Goal: Task Accomplishment & Management: Manage account settings

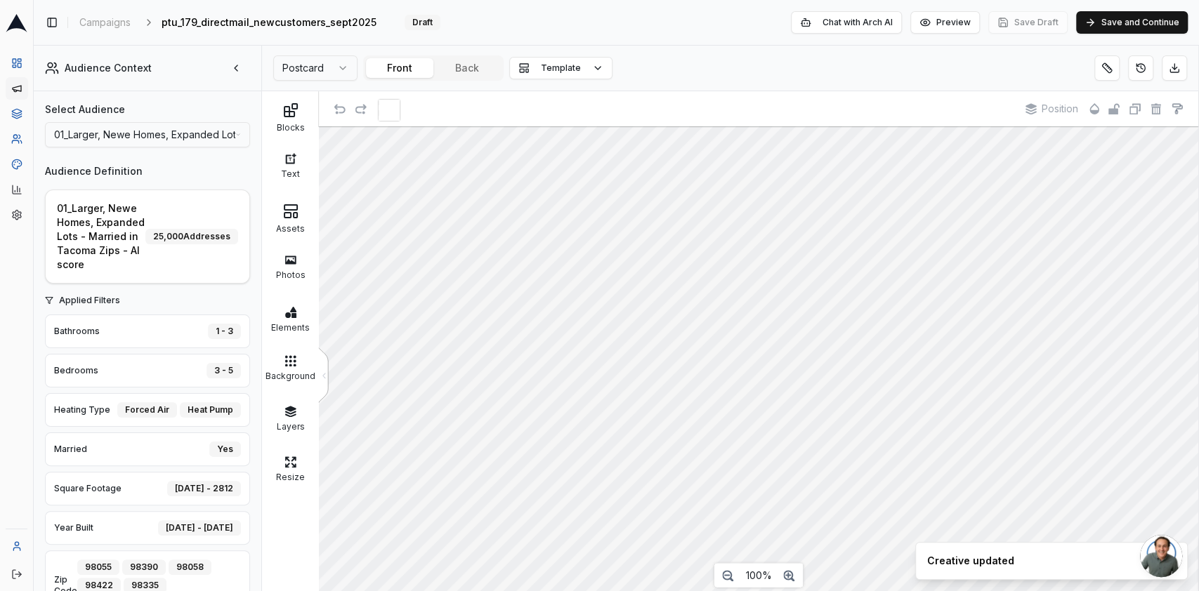
scroll to position [17, 1]
click at [22, 22] on icon at bounding box center [17, 23] width 22 height 18
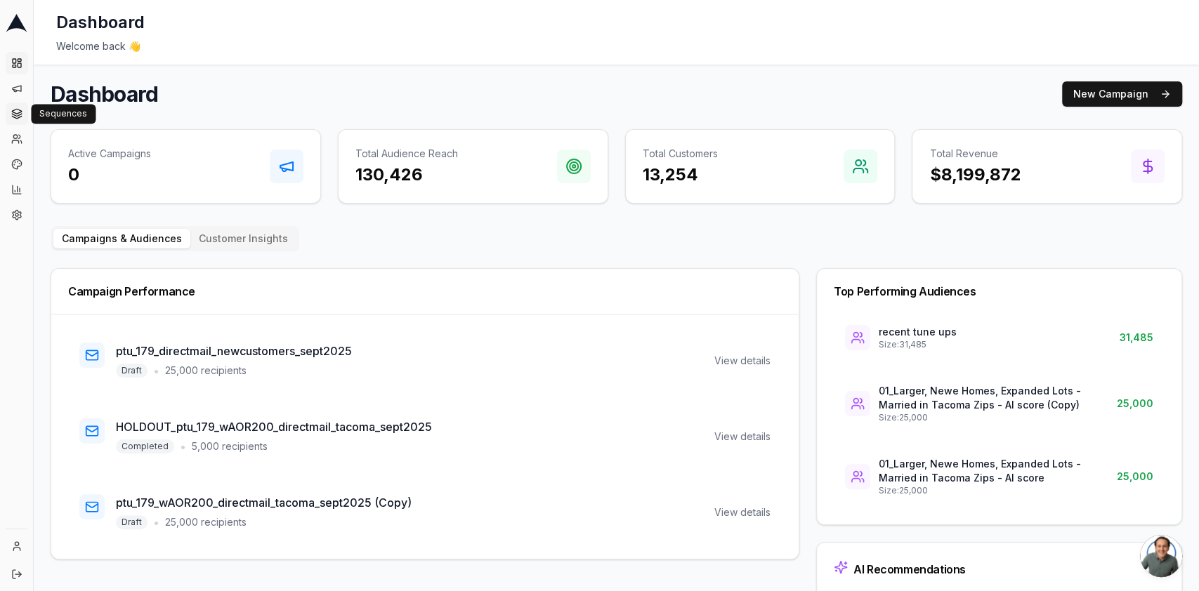
click at [11, 112] on icon at bounding box center [16, 113] width 11 height 11
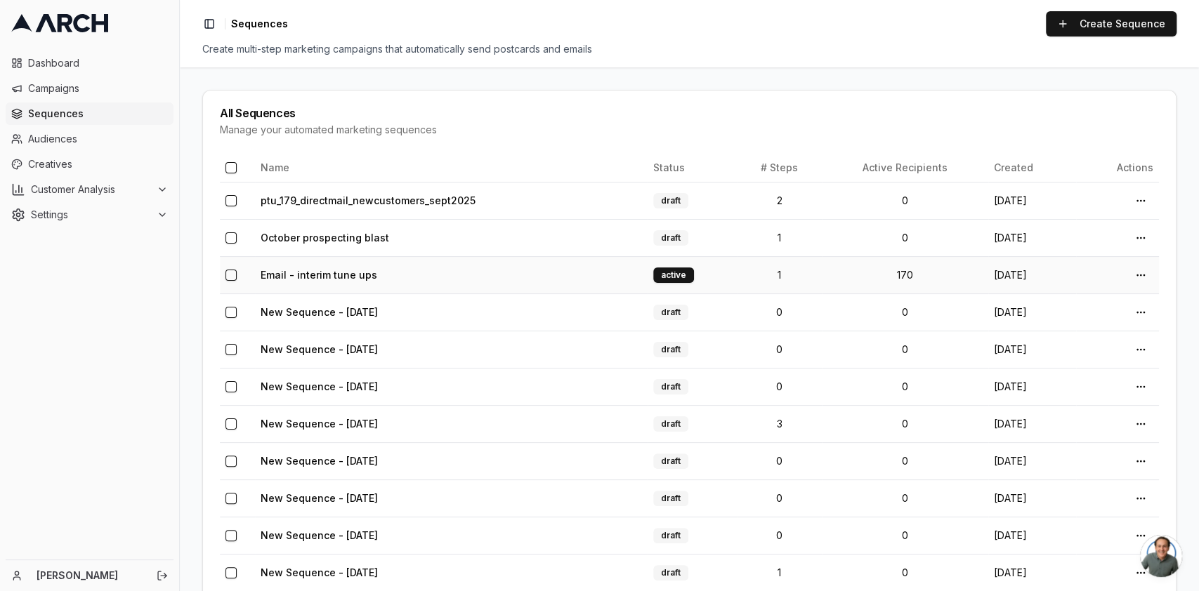
click at [316, 265] on td "Email - interim tune ups" at bounding box center [451, 274] width 393 height 37
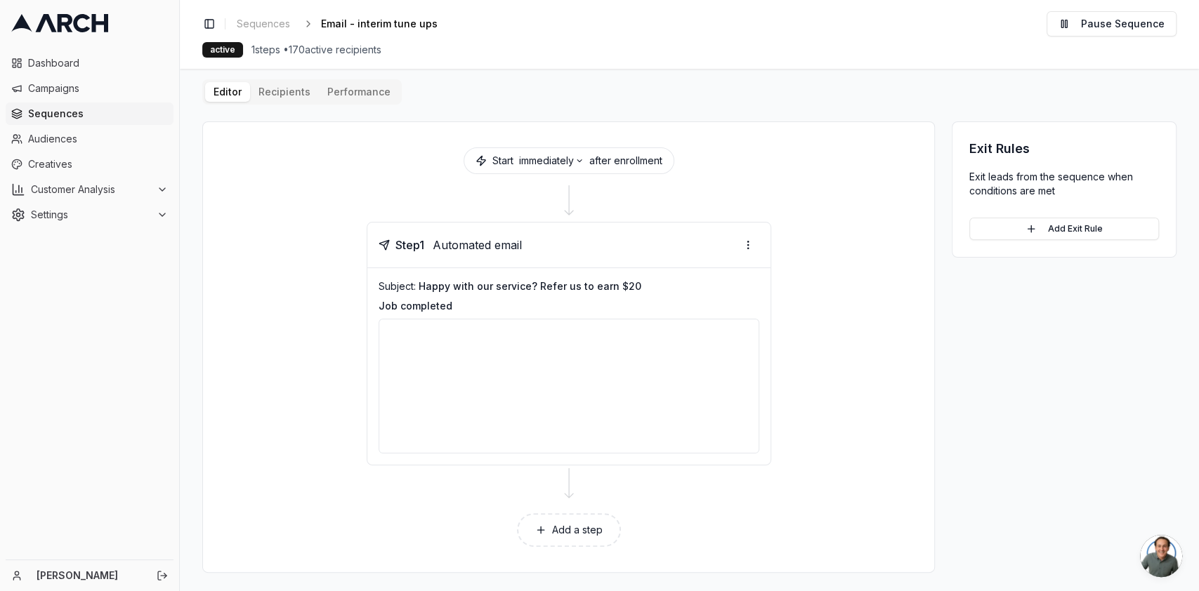
scroll to position [15, 0]
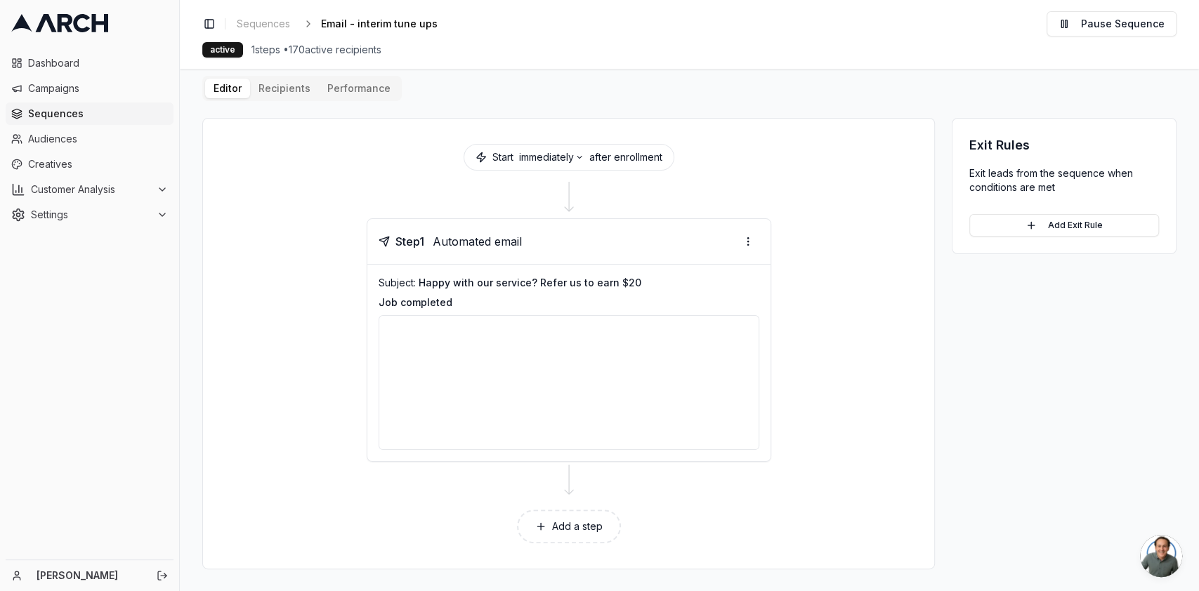
drag, startPoint x: 747, startPoint y: 351, endPoint x: 745, endPoint y: 379, distance: 28.1
click at [745, 379] on div at bounding box center [569, 382] width 381 height 135
click at [290, 94] on div "Editor Recipients Performance Start immediately after enrollment Step 1 Automat…" at bounding box center [689, 323] width 974 height 494
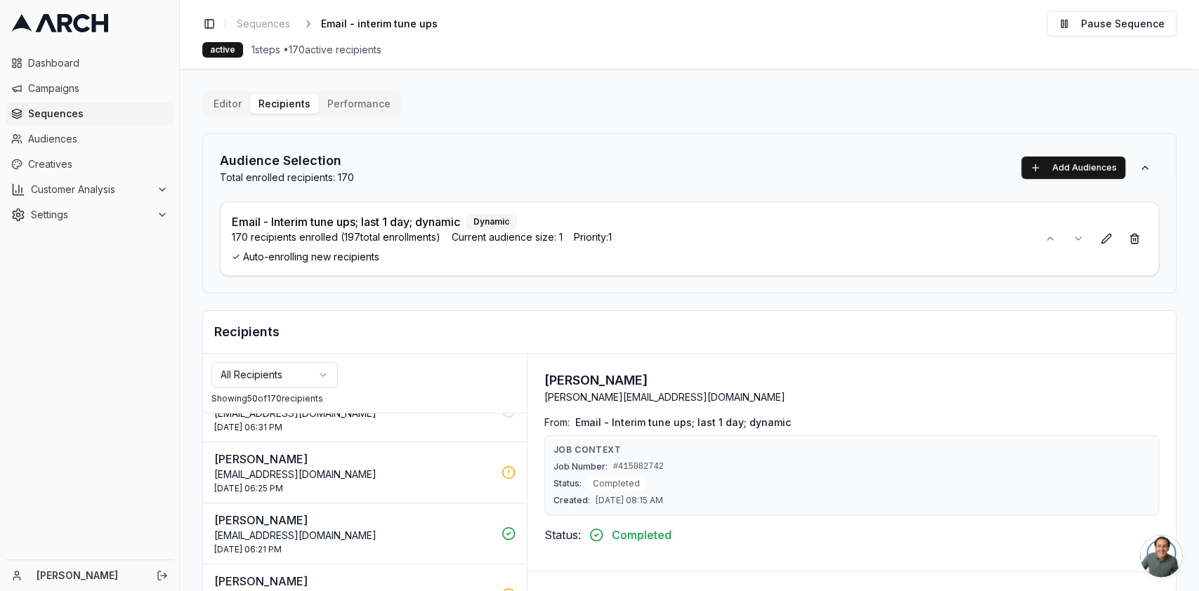
click at [354, 114] on div "Editor Recipients Performance" at bounding box center [301, 103] width 199 height 25
click at [357, 110] on button "Performance" at bounding box center [359, 104] width 80 height 20
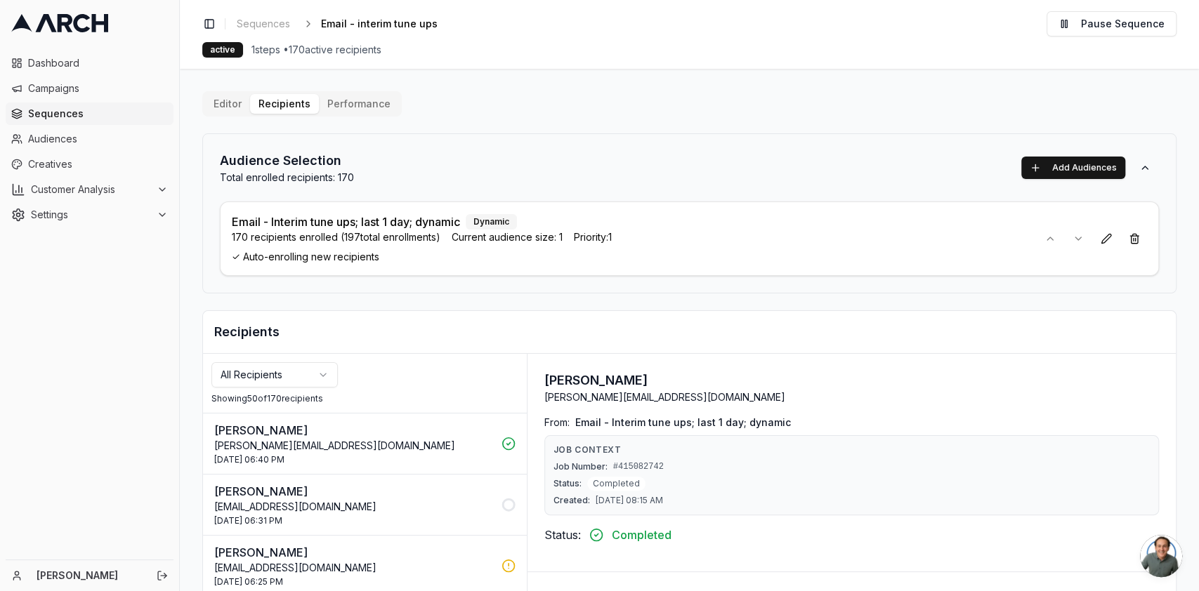
click at [788, 258] on span "Auto-enrolling new recipients" at bounding box center [629, 257] width 794 height 14
click at [309, 254] on span "Auto-enrolling new recipients" at bounding box center [629, 257] width 794 height 14
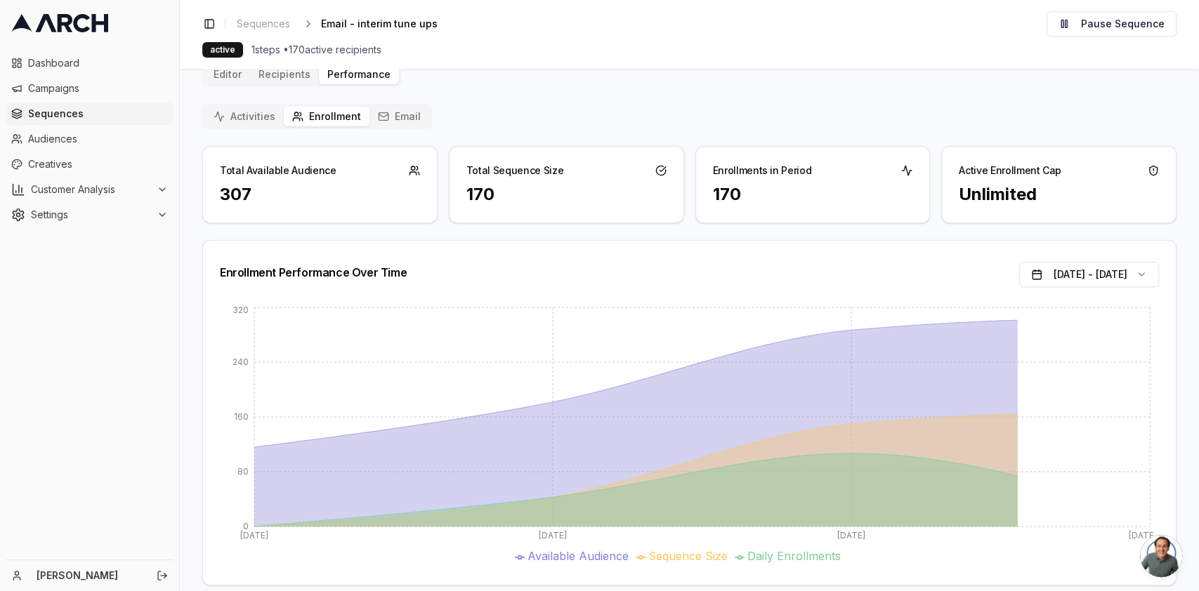
scroll to position [46, 0]
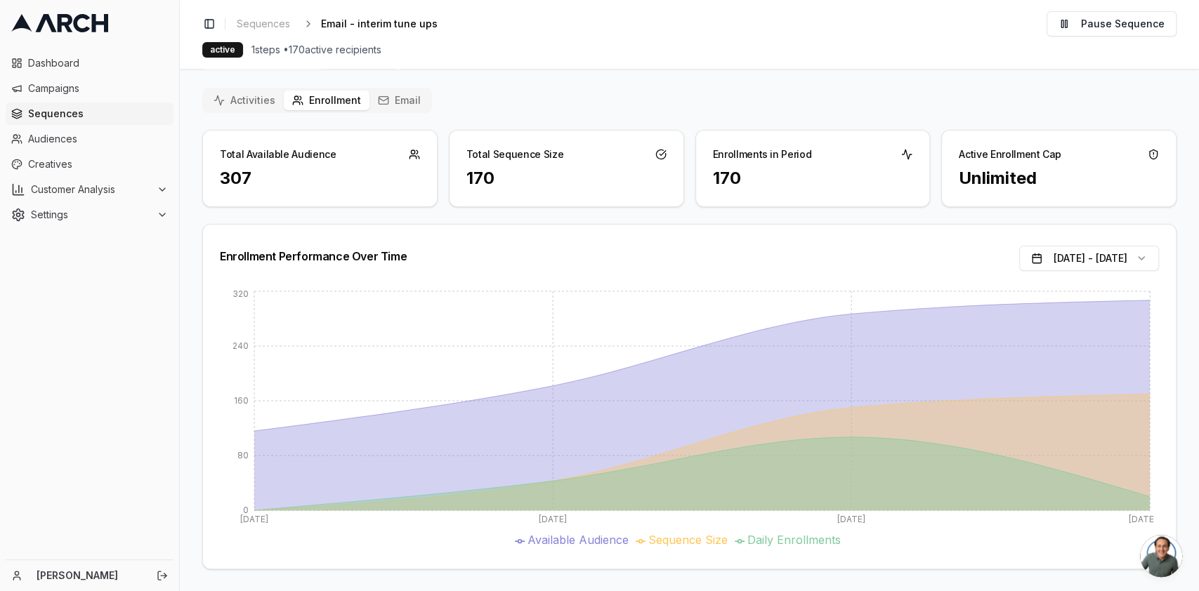
click at [329, 155] on div "Total Available Audience" at bounding box center [320, 149] width 234 height 37
click at [567, 170] on div "170" at bounding box center [566, 178] width 200 height 22
click at [394, 96] on div "Editor Recipients Performance Activities Enrollment Email Total Available Audie…" at bounding box center [689, 308] width 974 height 524
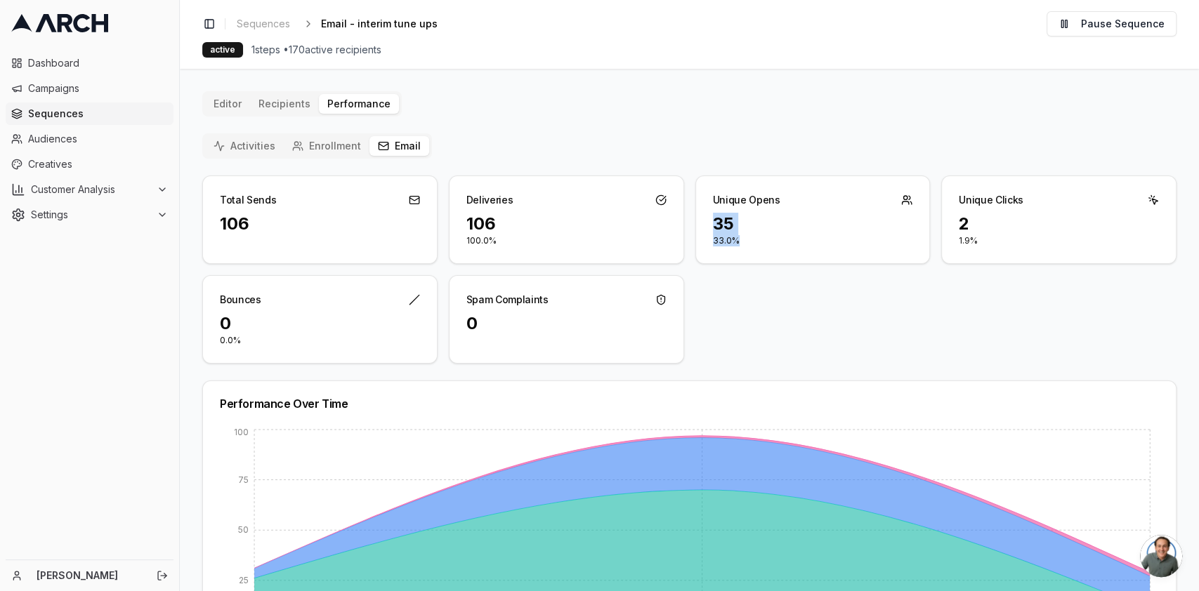
drag, startPoint x: 745, startPoint y: 252, endPoint x: 700, endPoint y: 208, distance: 63.6
click at [700, 209] on div "Unique Opens 35 33.0%" at bounding box center [812, 220] width 235 height 88
click at [839, 255] on div "35 33.0%" at bounding box center [813, 238] width 234 height 51
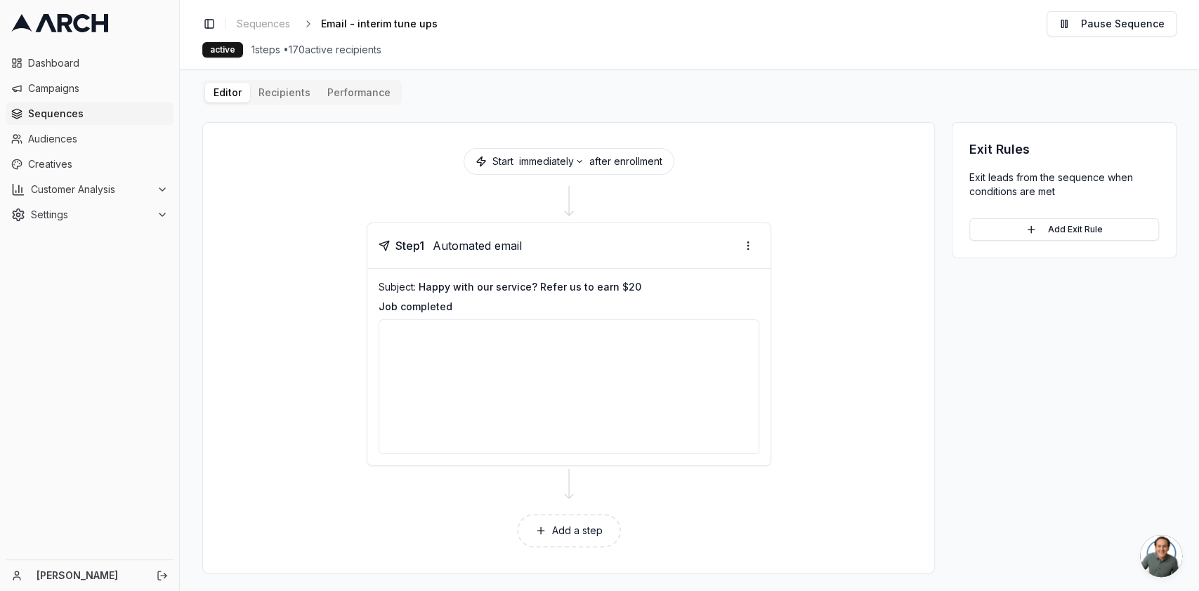
scroll to position [15, 0]
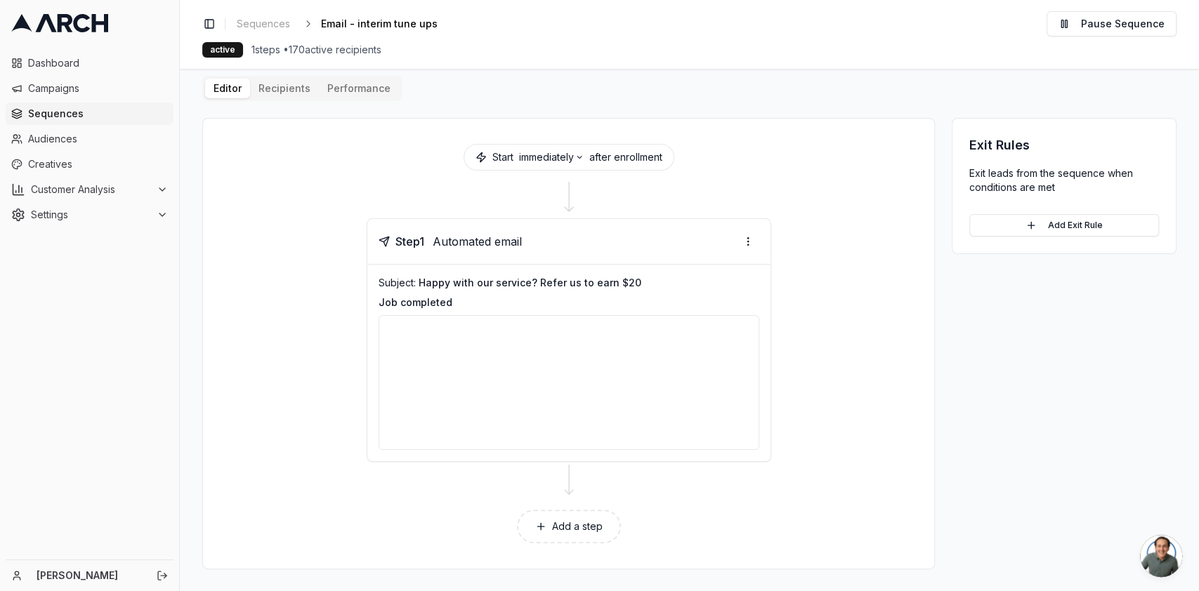
drag, startPoint x: 755, startPoint y: 369, endPoint x: 751, endPoint y: 407, distance: 38.2
click at [751, 407] on div at bounding box center [569, 382] width 381 height 135
click at [661, 412] on div at bounding box center [569, 382] width 381 height 135
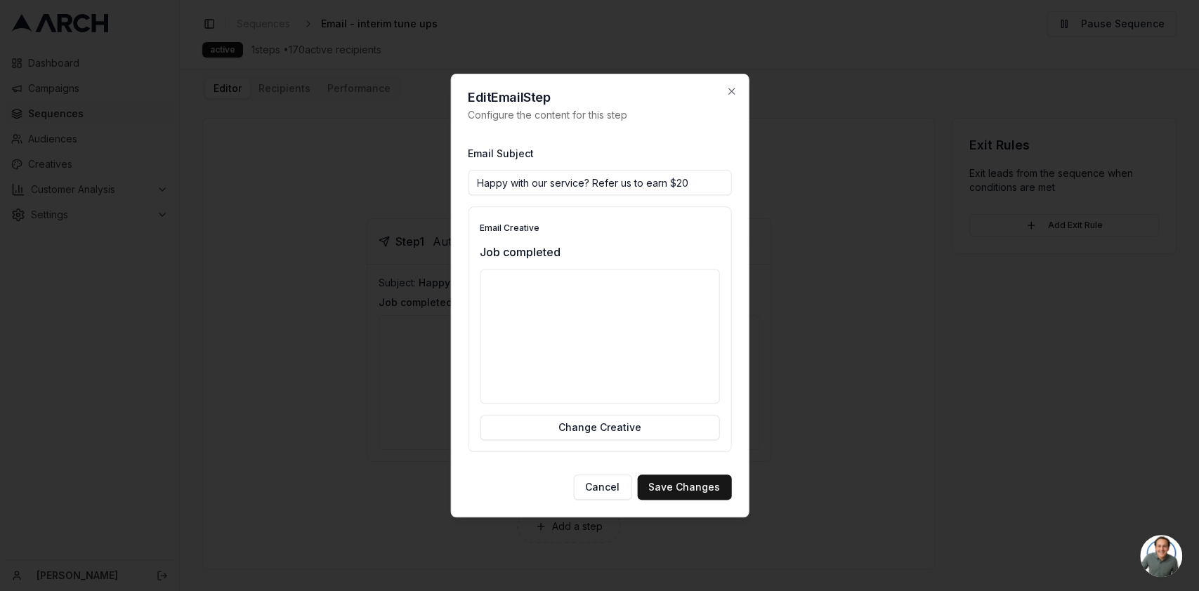
drag, startPoint x: 714, startPoint y: 358, endPoint x: 693, endPoint y: 391, distance: 39.2
click at [693, 391] on div at bounding box center [600, 336] width 240 height 135
click at [621, 495] on button "Cancel" at bounding box center [602, 487] width 58 height 25
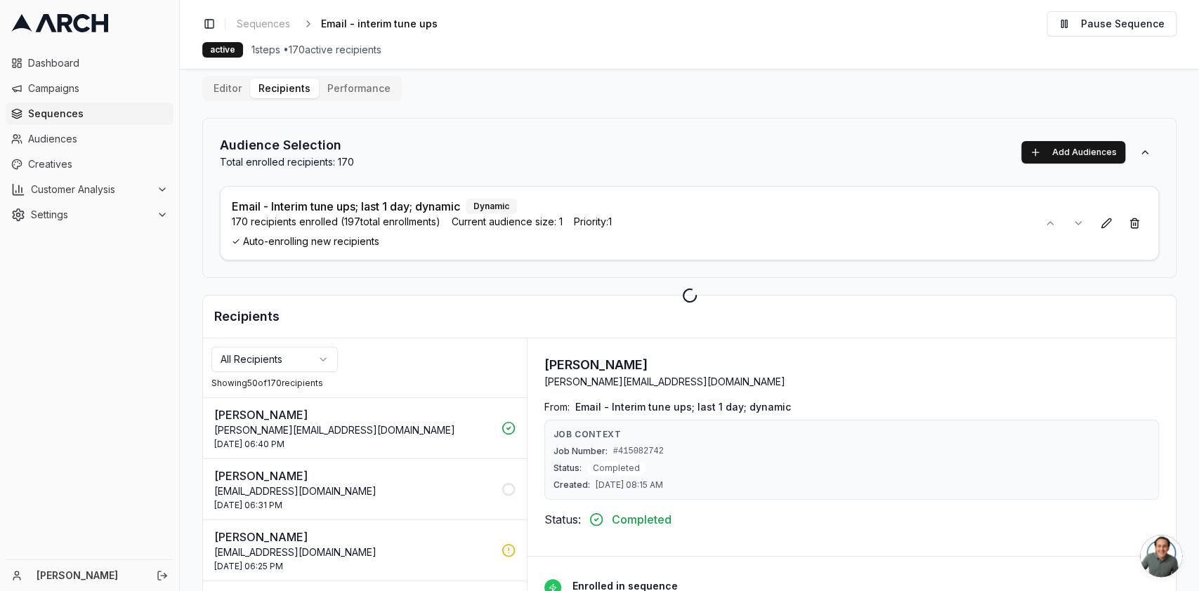
click at [265, 88] on div "Editor Recipients Performance Audience Selection Total enrolled recipients: 170…" at bounding box center [689, 418] width 974 height 685
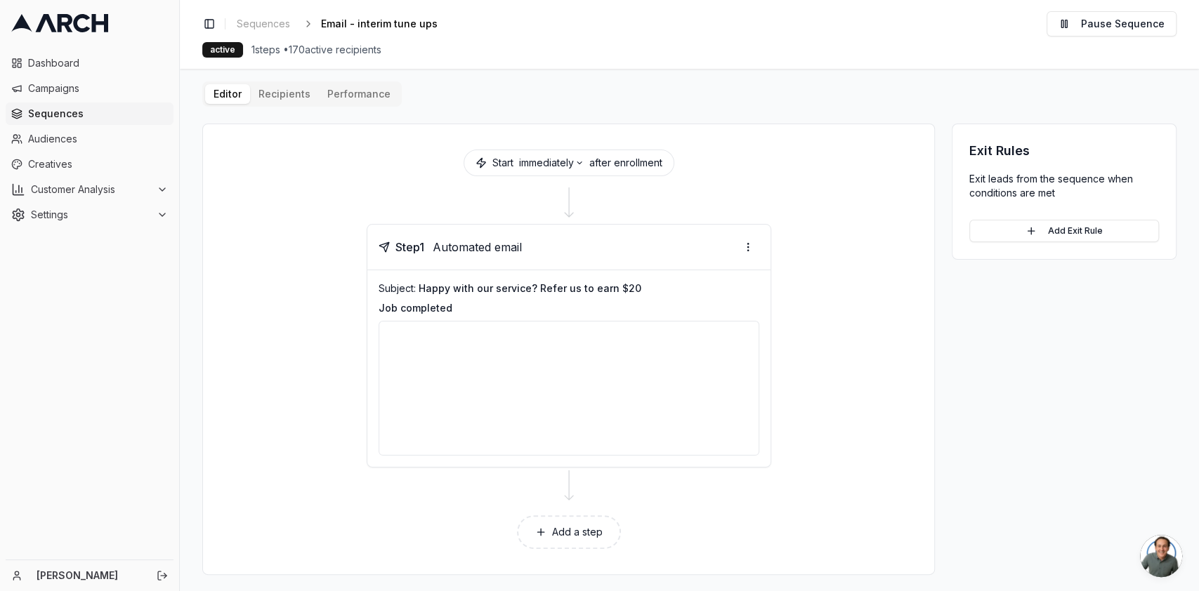
scroll to position [15, 0]
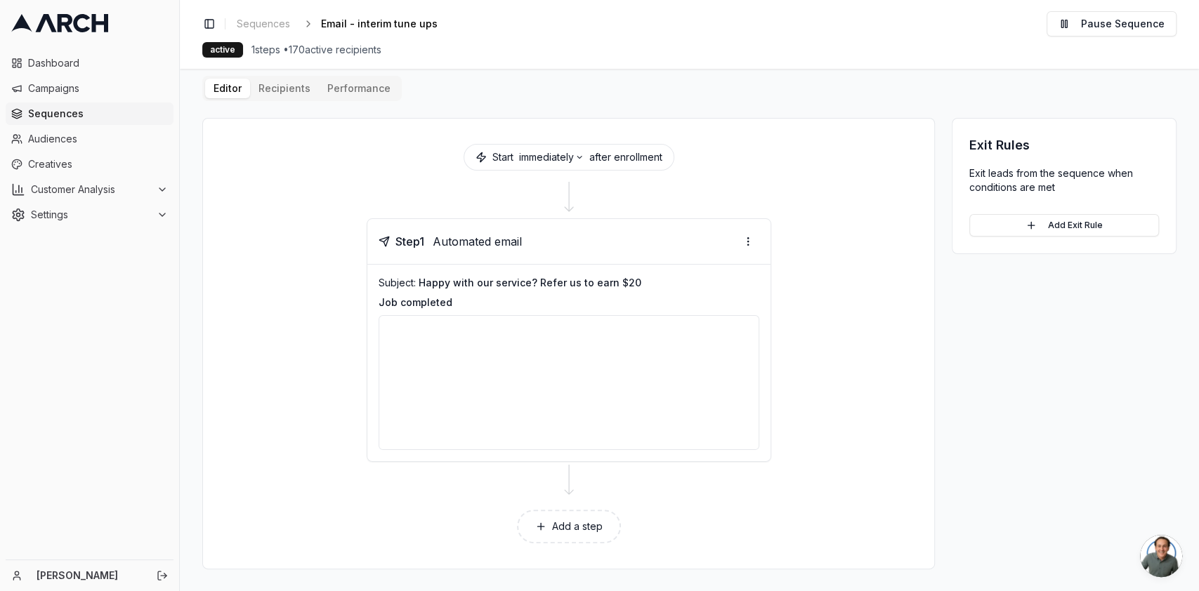
click at [639, 303] on p "Job completed" at bounding box center [569, 303] width 381 height 14
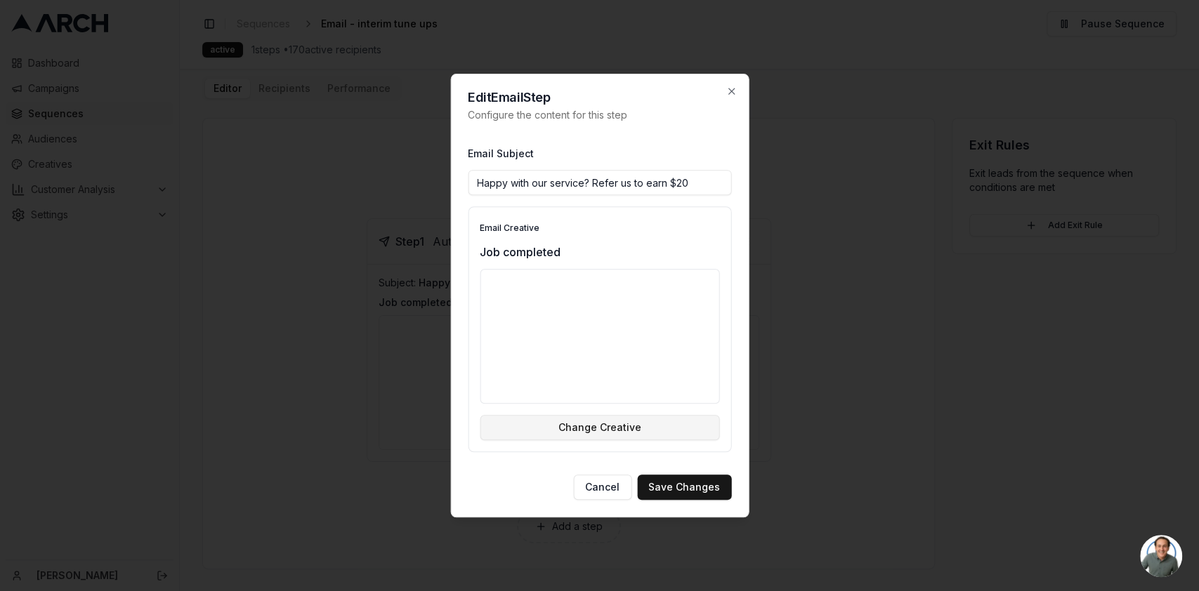
click at [617, 438] on button "Change Creative" at bounding box center [600, 427] width 240 height 25
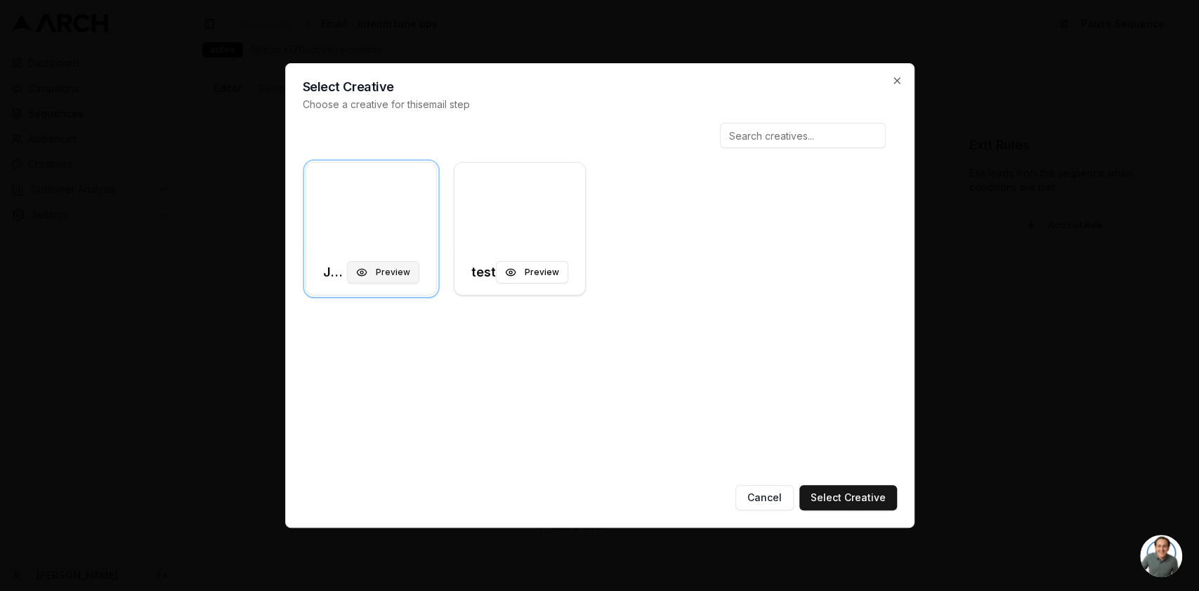
click at [383, 276] on button "Preview" at bounding box center [383, 272] width 72 height 22
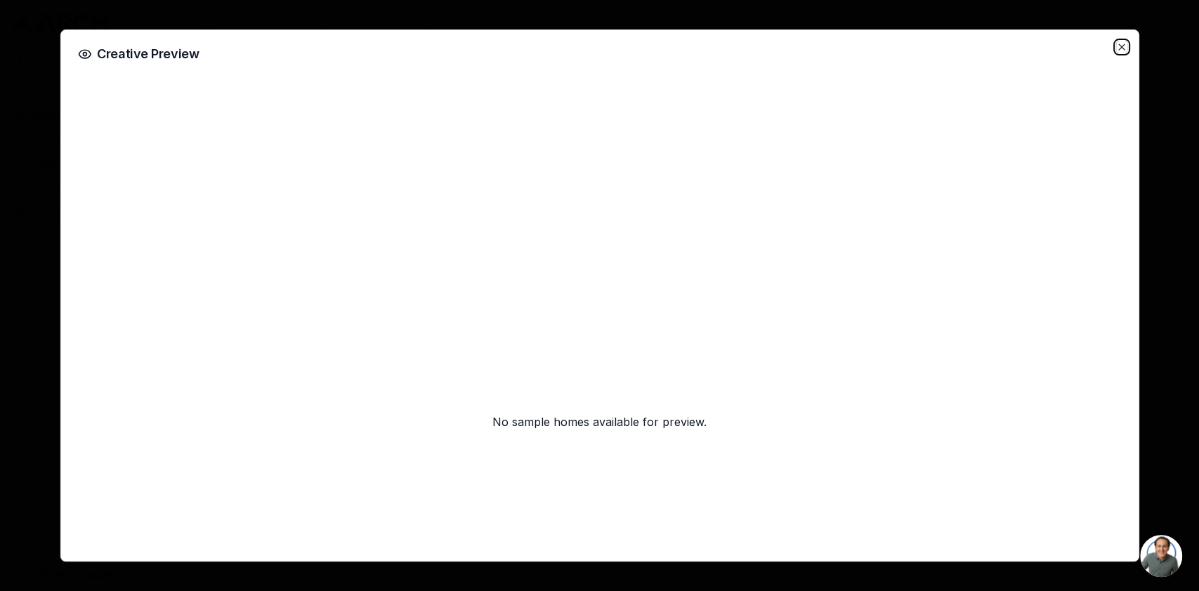
click at [1122, 45] on icon "button" at bounding box center [1121, 46] width 11 height 11
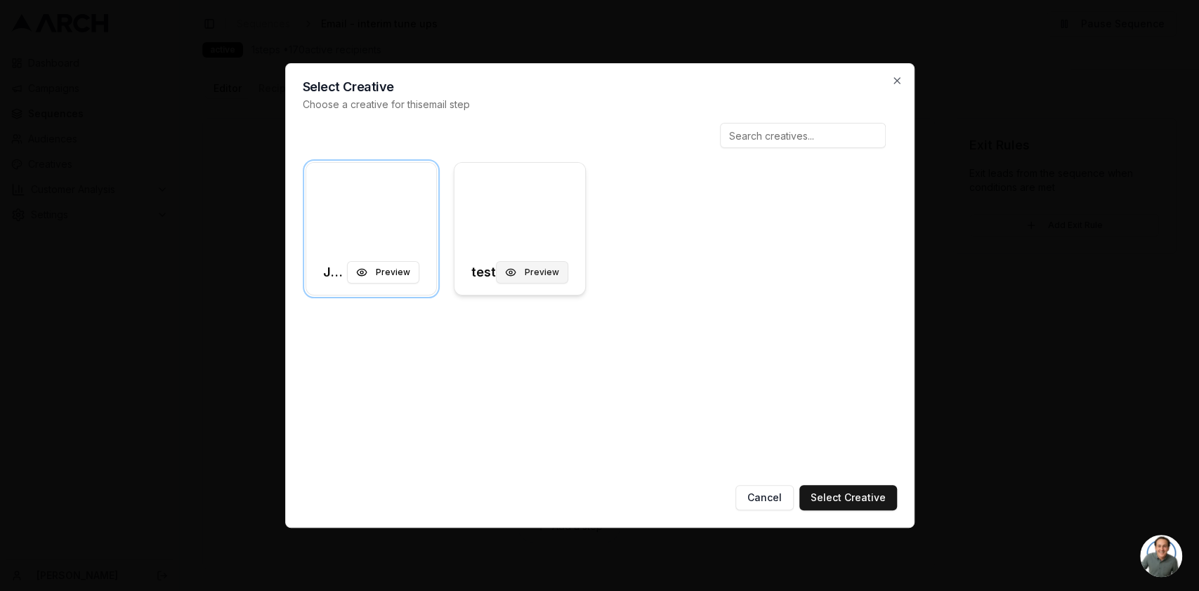
click at [542, 264] on button "Preview" at bounding box center [532, 272] width 72 height 22
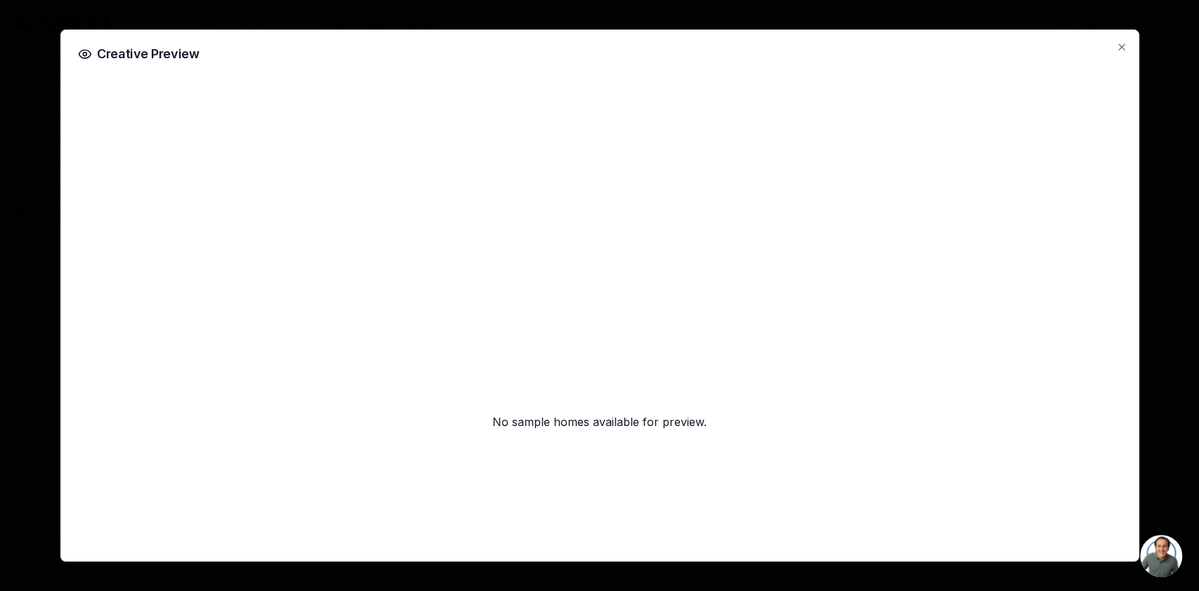
click at [1118, 54] on h2 "Creative Preview" at bounding box center [599, 54] width 1044 height 14
click at [1126, 48] on icon "button" at bounding box center [1121, 46] width 11 height 11
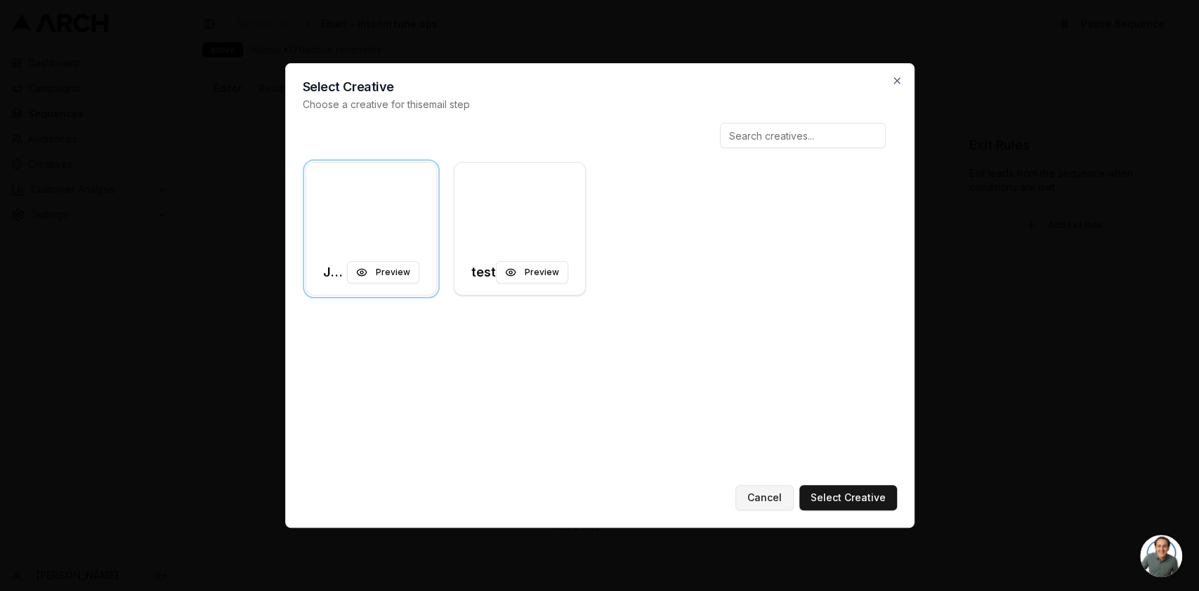
click at [759, 497] on button "Cancel" at bounding box center [764, 497] width 58 height 25
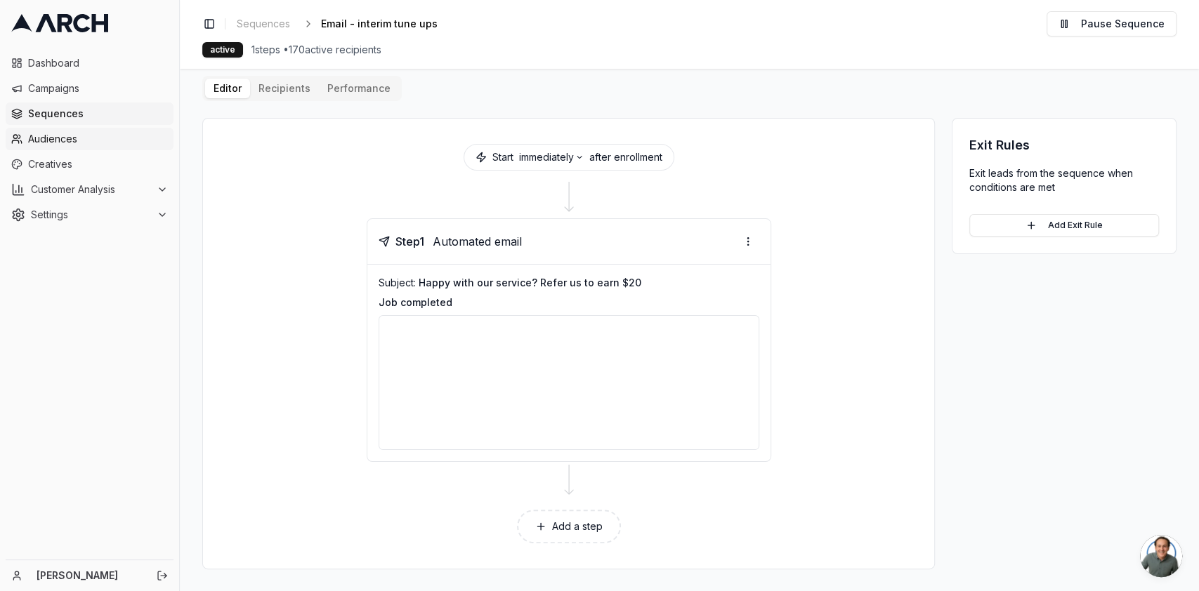
click at [47, 150] on link "Audiences" at bounding box center [90, 139] width 168 height 22
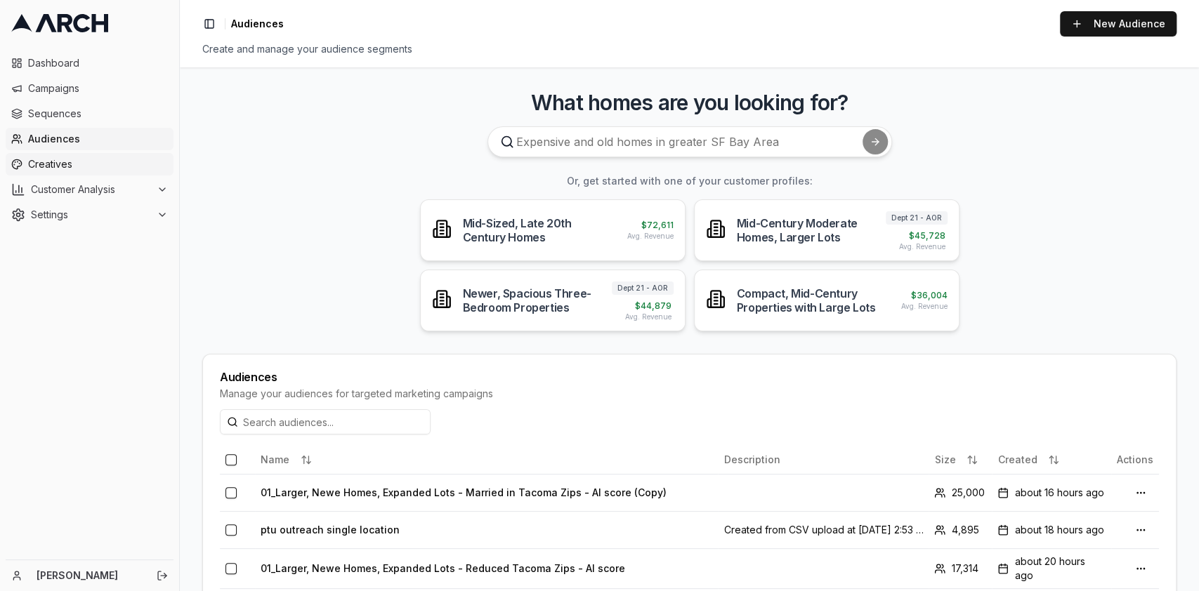
click at [44, 157] on span "Creatives" at bounding box center [98, 164] width 140 height 14
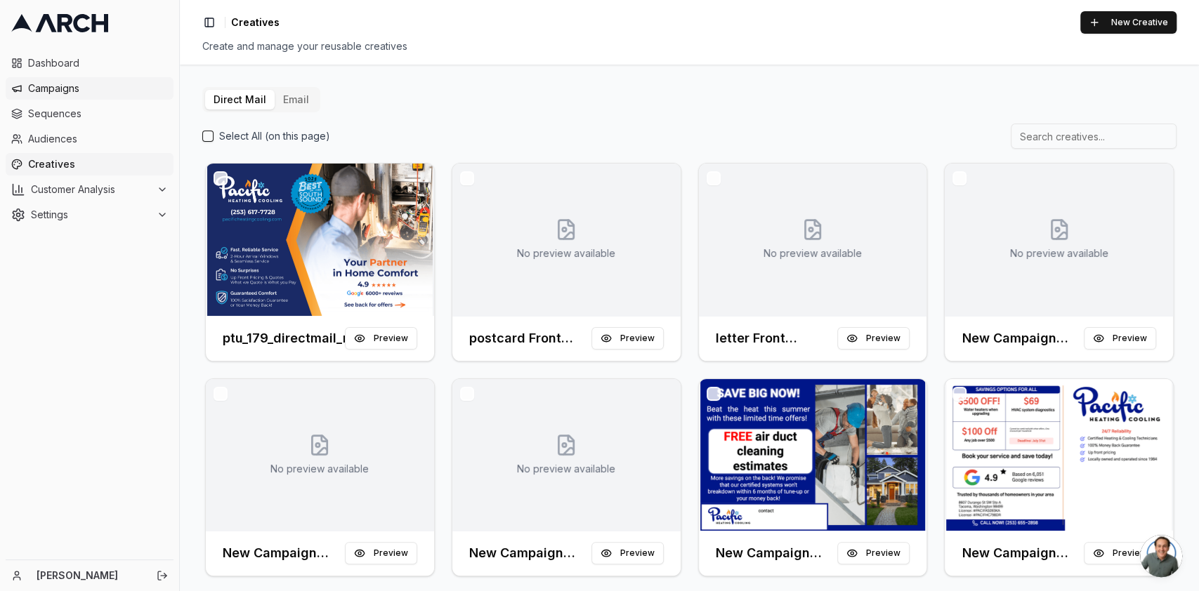
click at [77, 89] on span "Campaigns" at bounding box center [98, 88] width 140 height 14
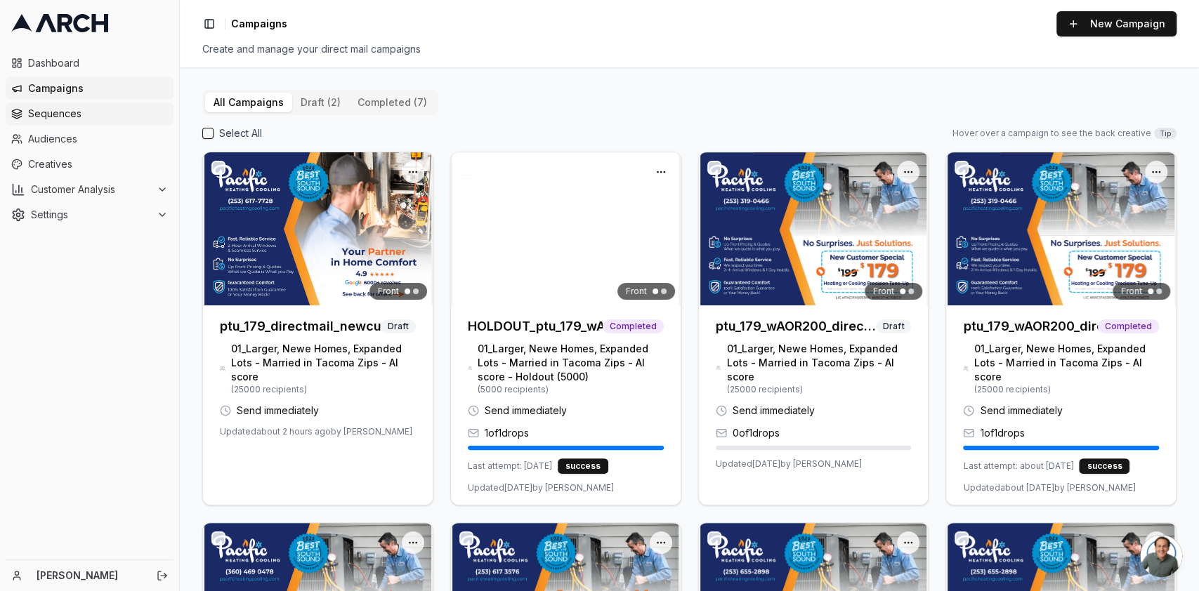
click at [68, 107] on span "Sequences" at bounding box center [98, 114] width 140 height 14
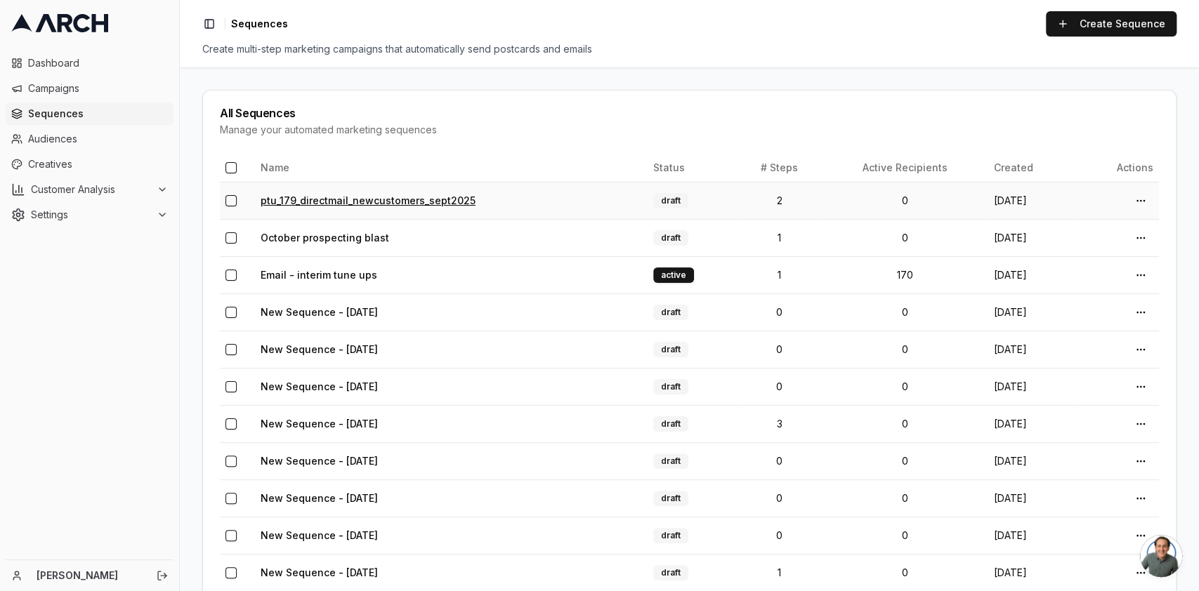
click at [402, 199] on link "ptu_179_directmail_newcustomers_sept2025" at bounding box center [368, 201] width 215 height 12
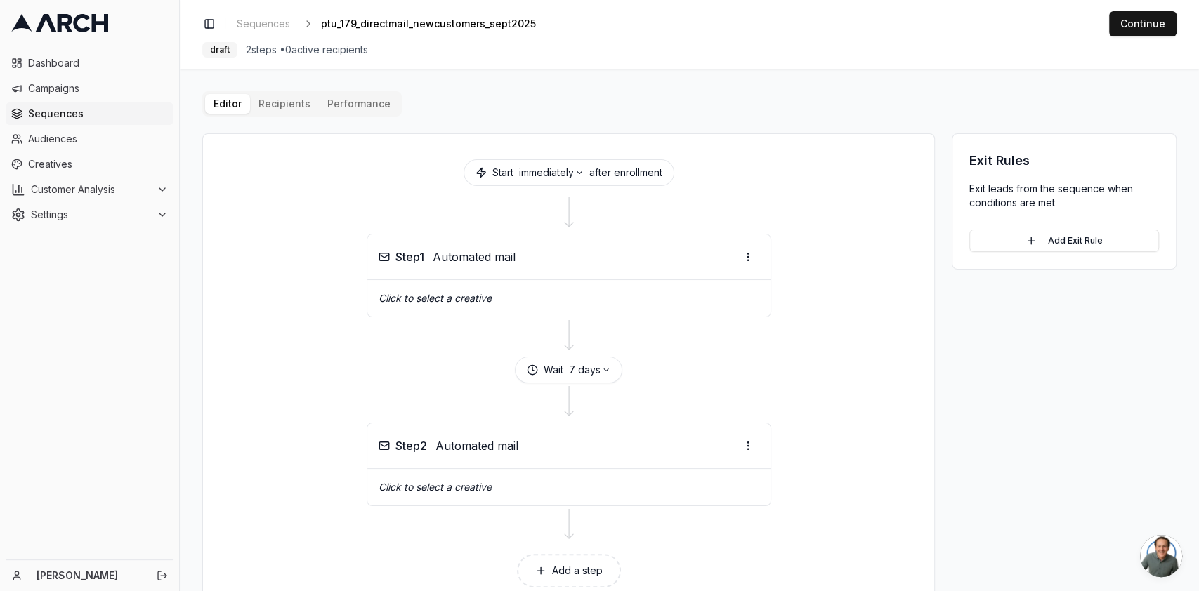
scroll to position [44, 0]
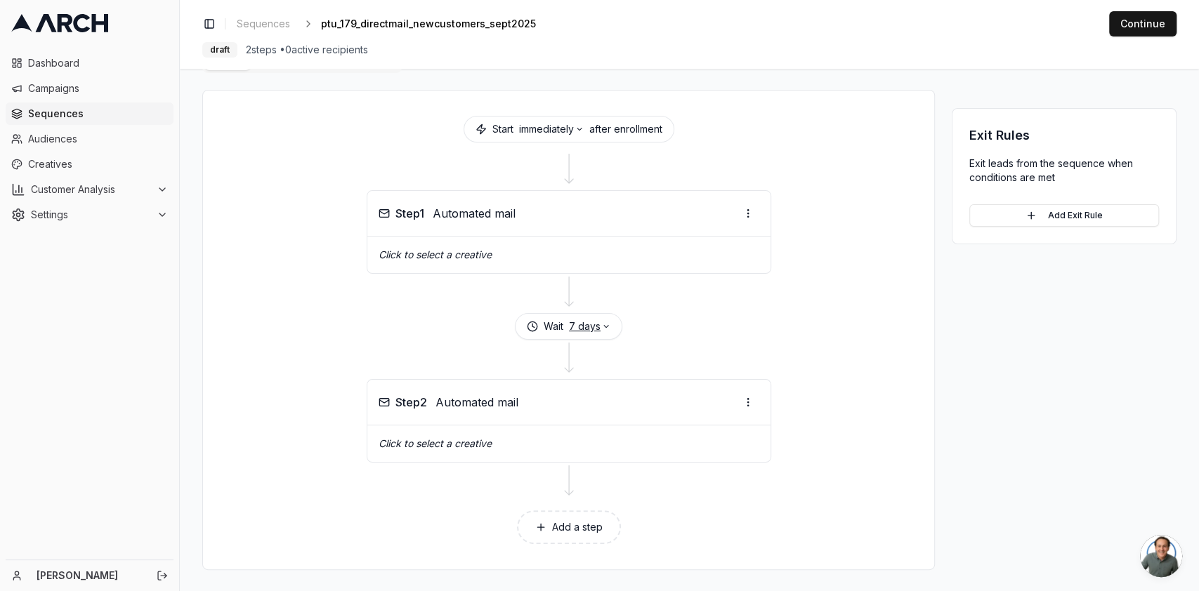
click at [604, 323] on icon "button" at bounding box center [606, 326] width 8 height 8
click at [572, 406] on button "Cancel" at bounding box center [576, 409] width 46 height 22
click at [745, 400] on html "Dashboard Campaigns Sequences Audiences Creatives Customer Analysis Settings [P…" at bounding box center [599, 295] width 1199 height 591
click at [690, 510] on div "Delete step" at bounding box center [710, 510] width 83 height 22
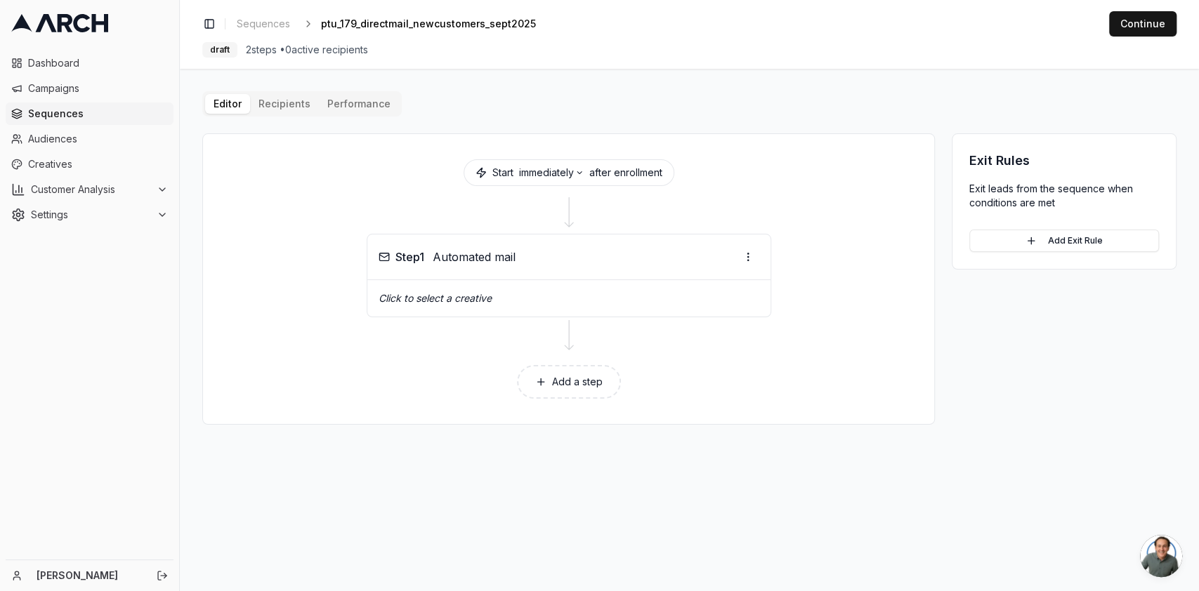
scroll to position [0, 0]
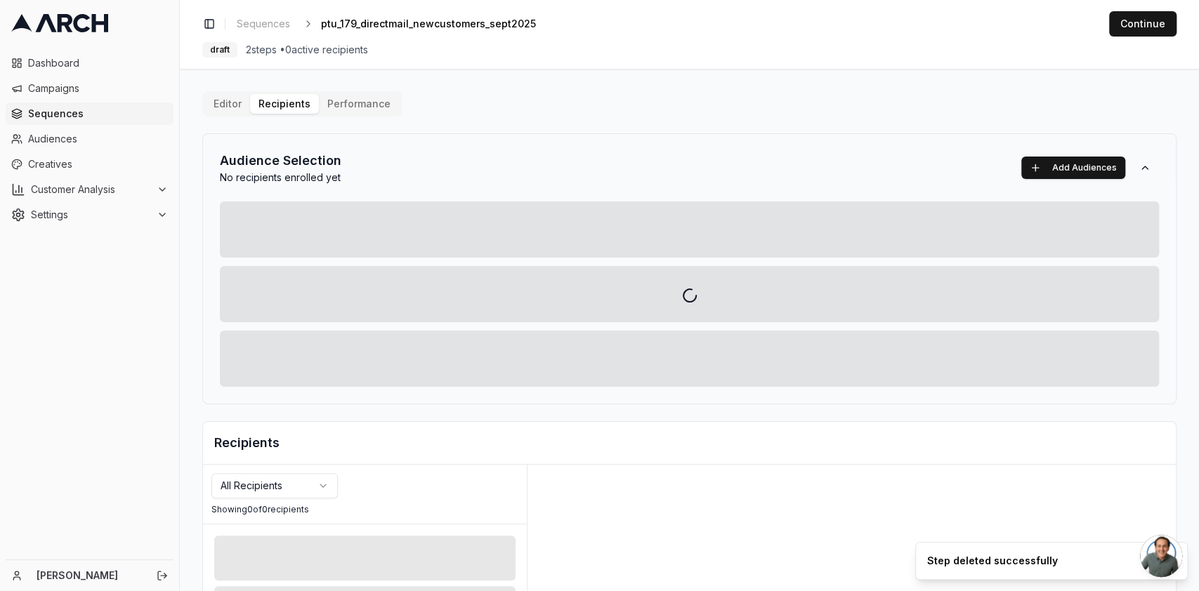
click at [269, 107] on div "Editor Recipients Performance Audience Selection No recipients enrolled yet Add…" at bounding box center [689, 489] width 974 height 796
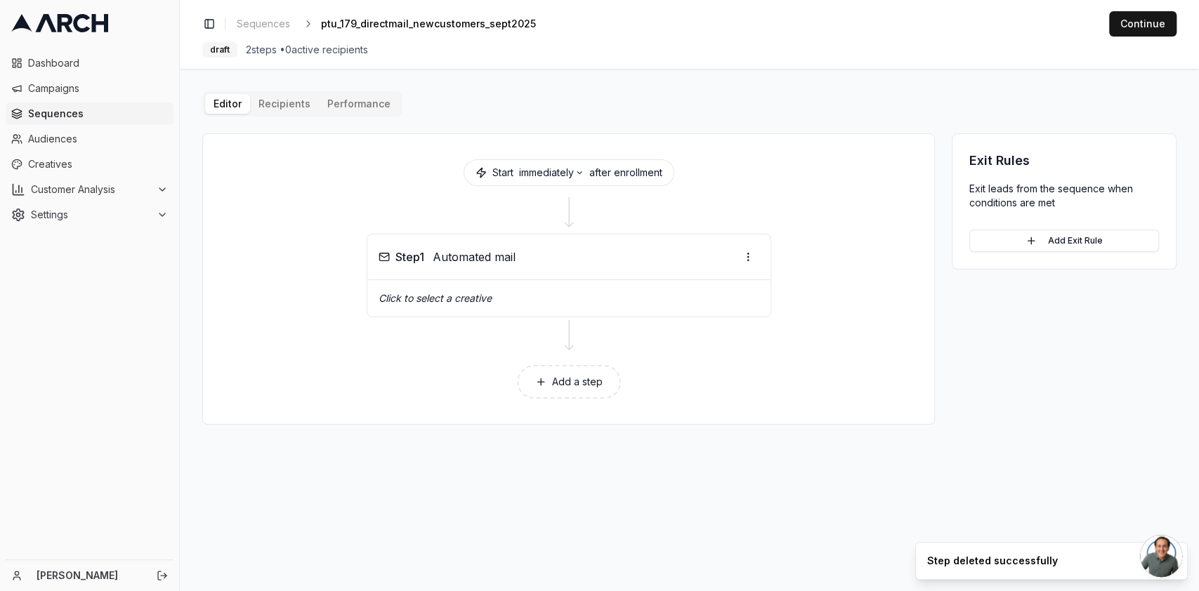
click at [218, 104] on button "Editor" at bounding box center [227, 104] width 45 height 20
click at [571, 368] on button "Add a step" at bounding box center [569, 382] width 104 height 34
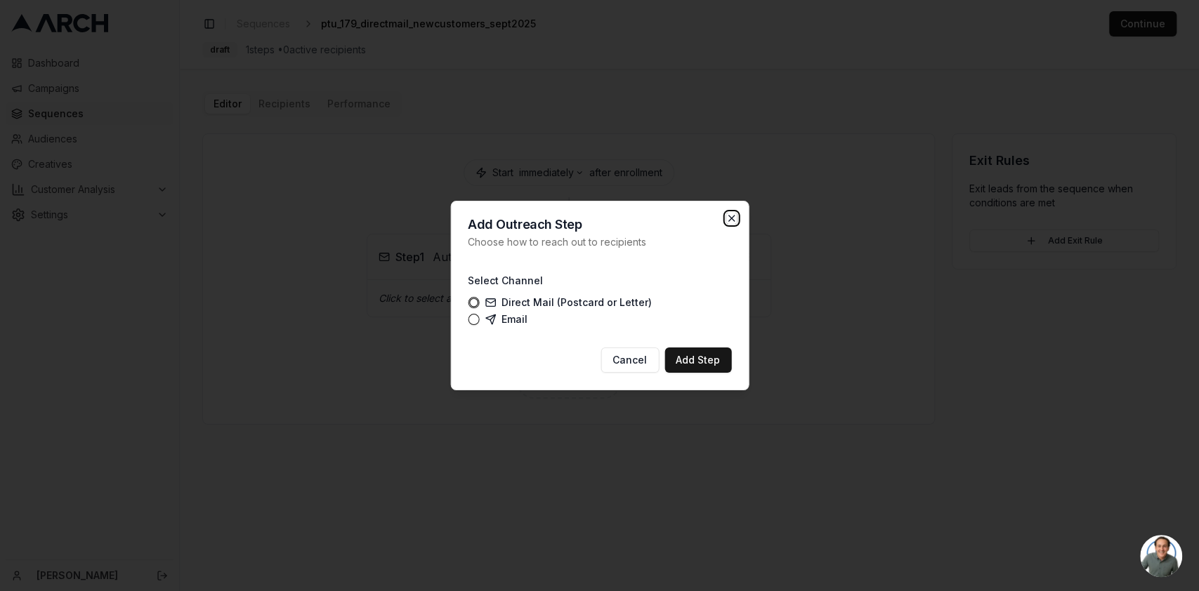
click at [729, 222] on icon "button" at bounding box center [731, 218] width 11 height 11
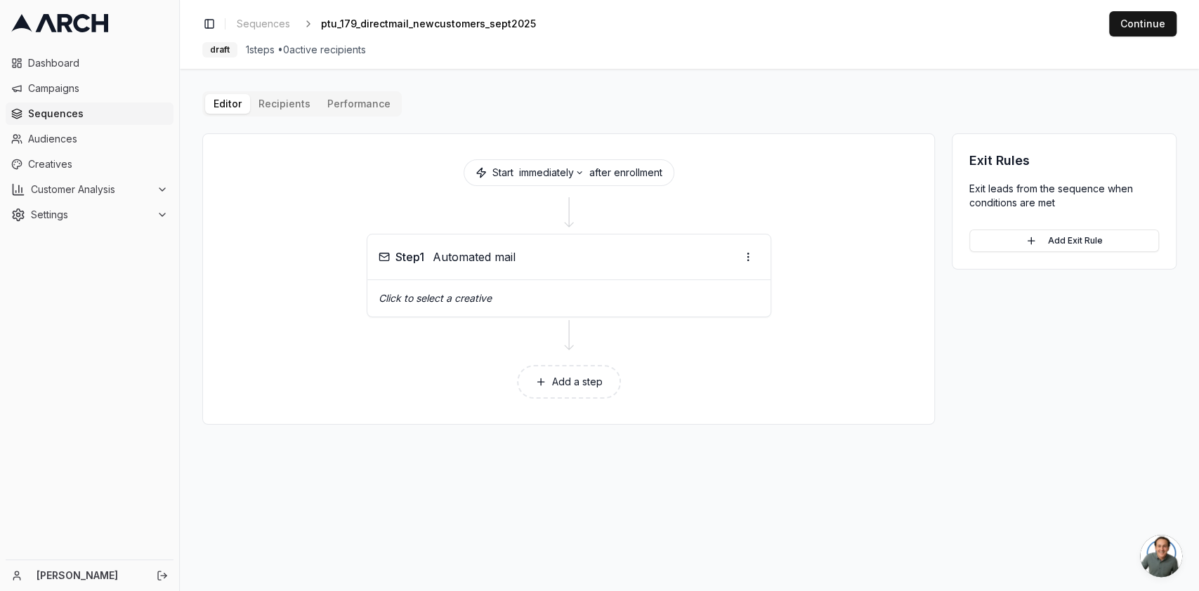
click at [441, 306] on div "Click to select a creative" at bounding box center [568, 298] width 403 height 37
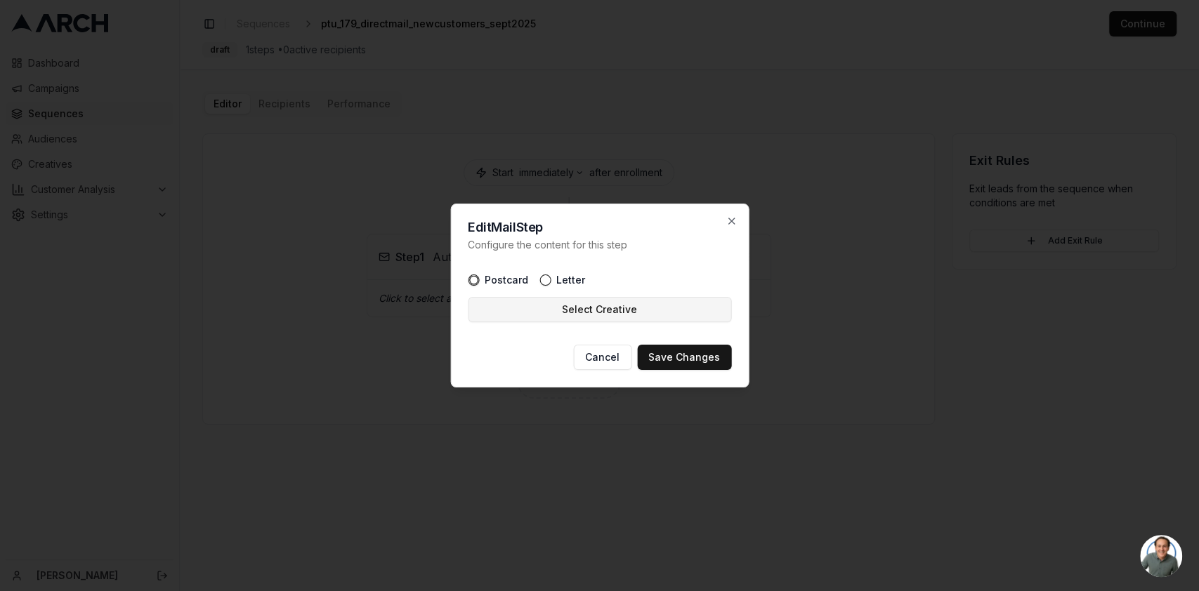
click at [583, 312] on button "Select Creative" at bounding box center [599, 309] width 263 height 25
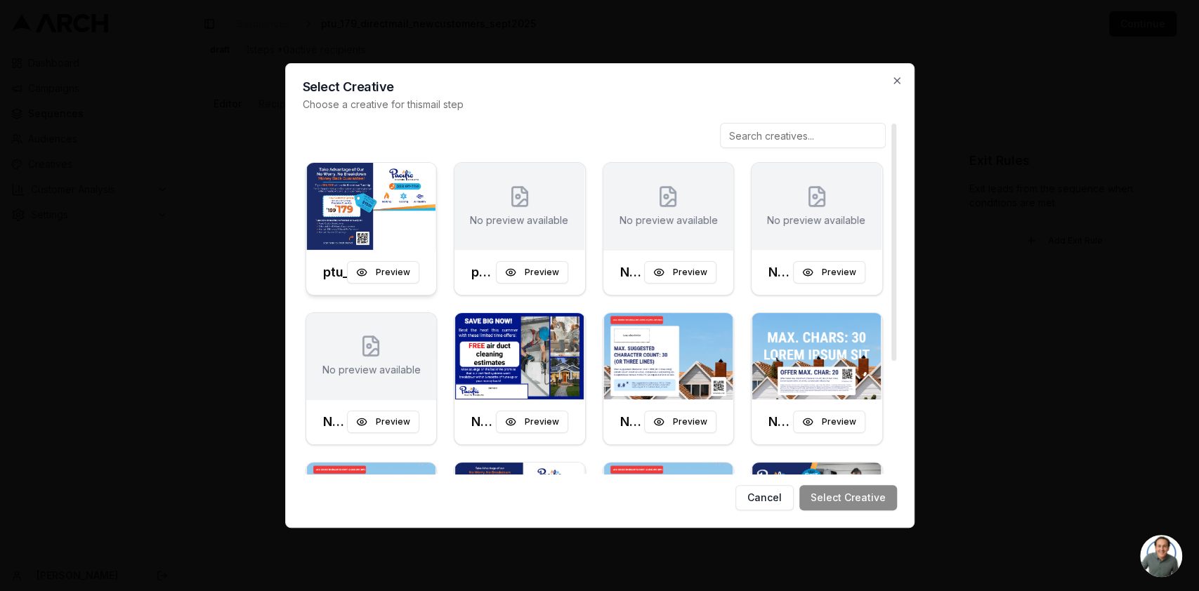
click at [399, 226] on img at bounding box center [371, 206] width 131 height 87
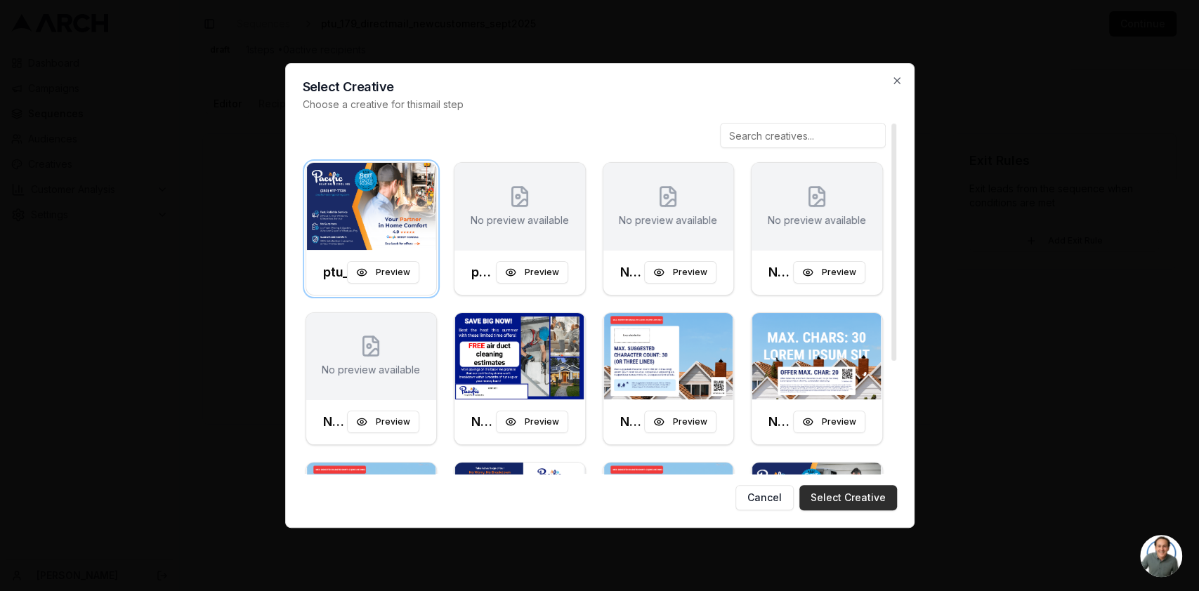
click at [854, 495] on button "Select Creative" at bounding box center [848, 497] width 98 height 25
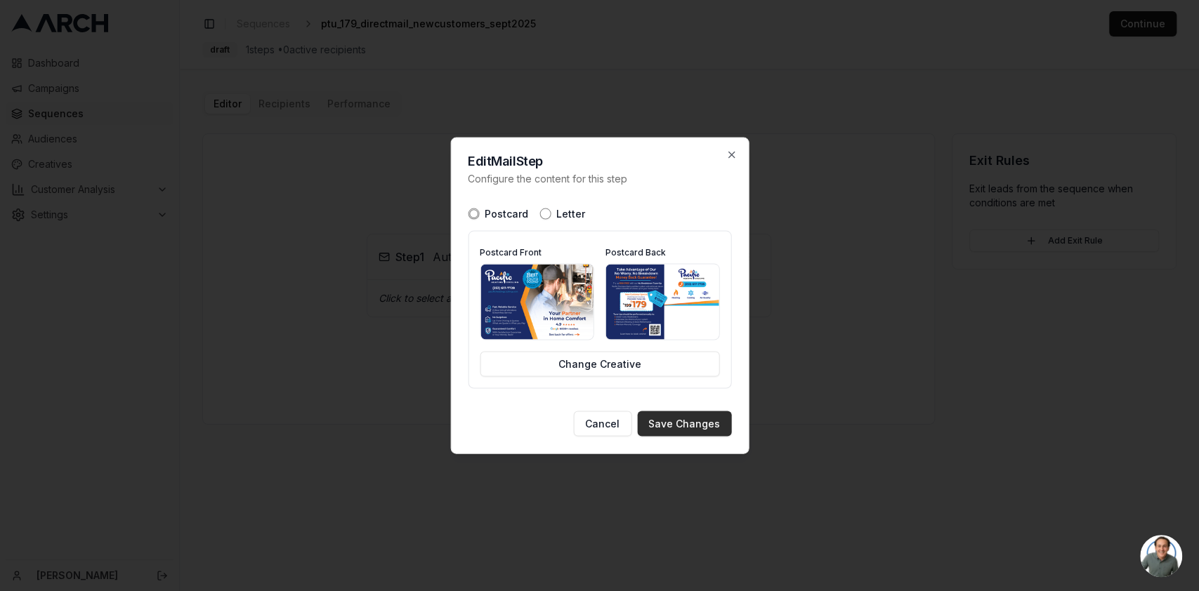
click at [680, 419] on button "Save Changes" at bounding box center [684, 424] width 94 height 25
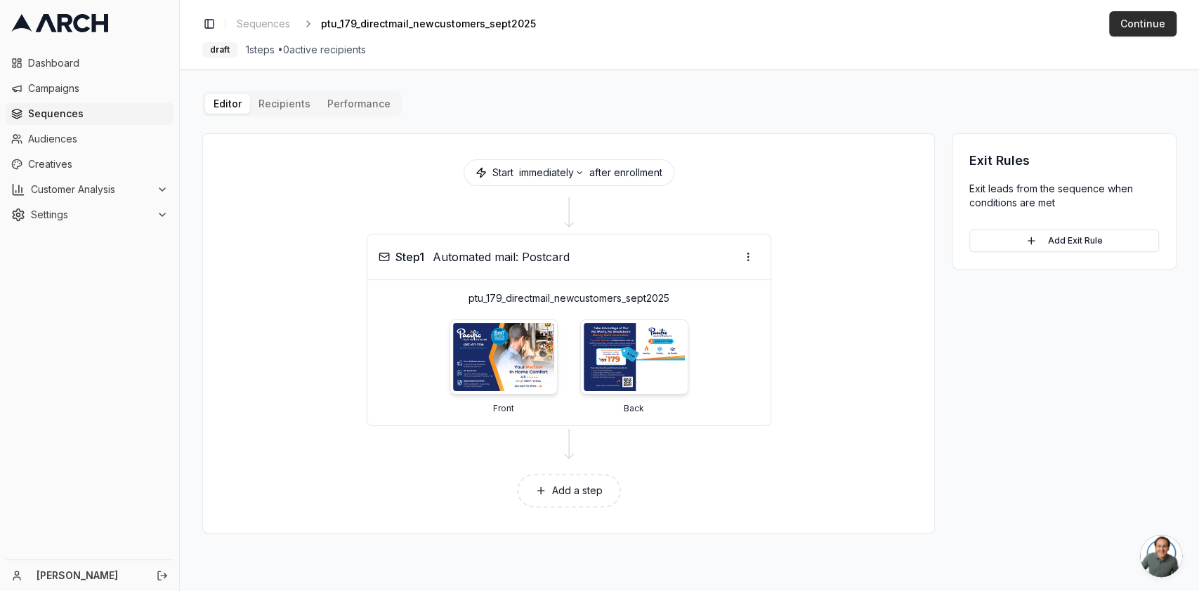
click at [1167, 25] on button "Continue" at bounding box center [1142, 23] width 67 height 25
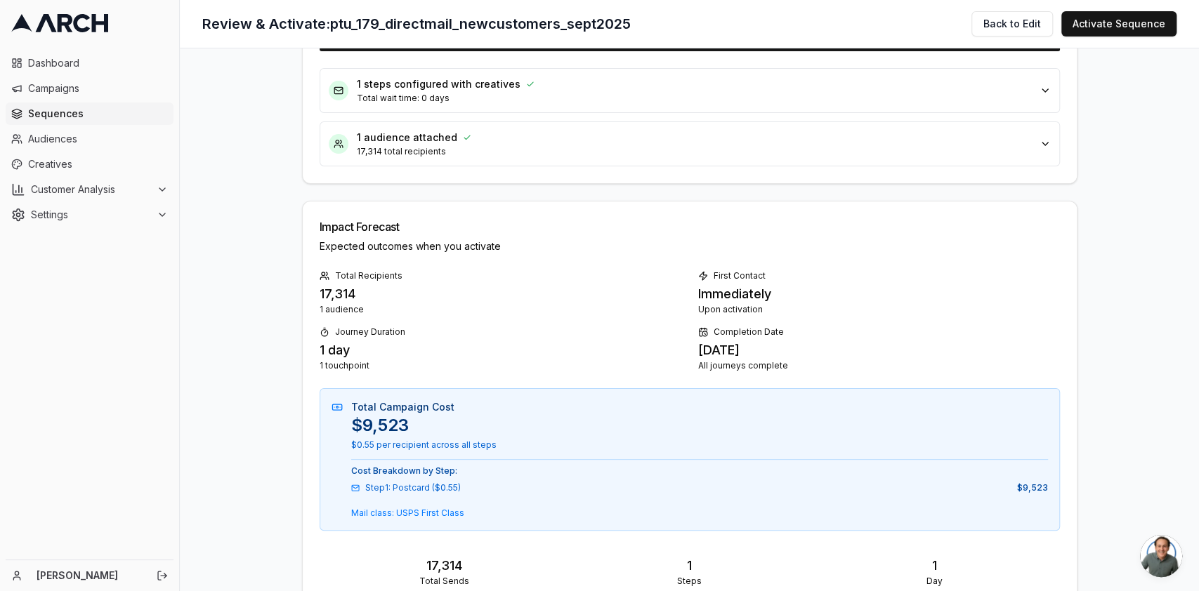
scroll to position [187, 0]
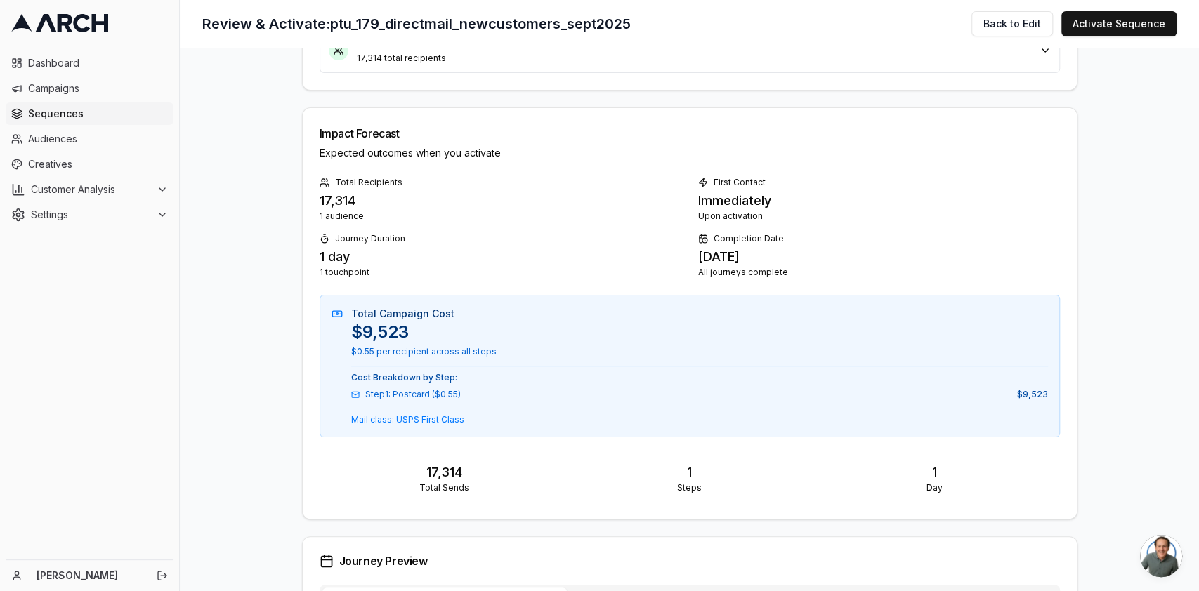
click at [1158, 560] on span "Open chat" at bounding box center [1161, 556] width 42 height 42
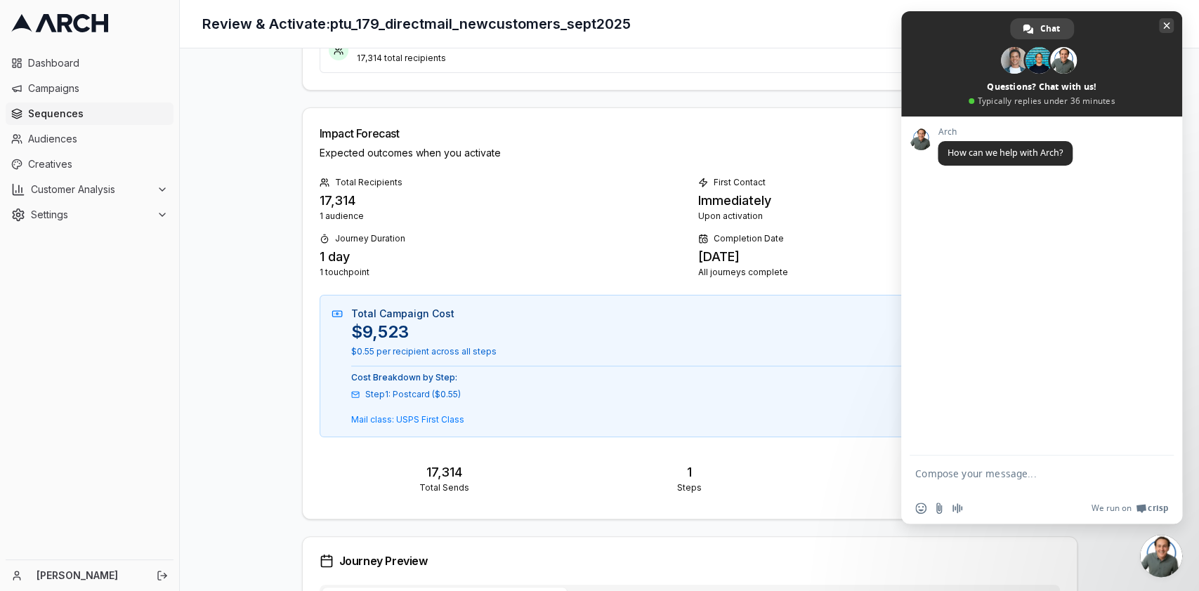
click at [1169, 22] on span "Close chat" at bounding box center [1166, 25] width 7 height 7
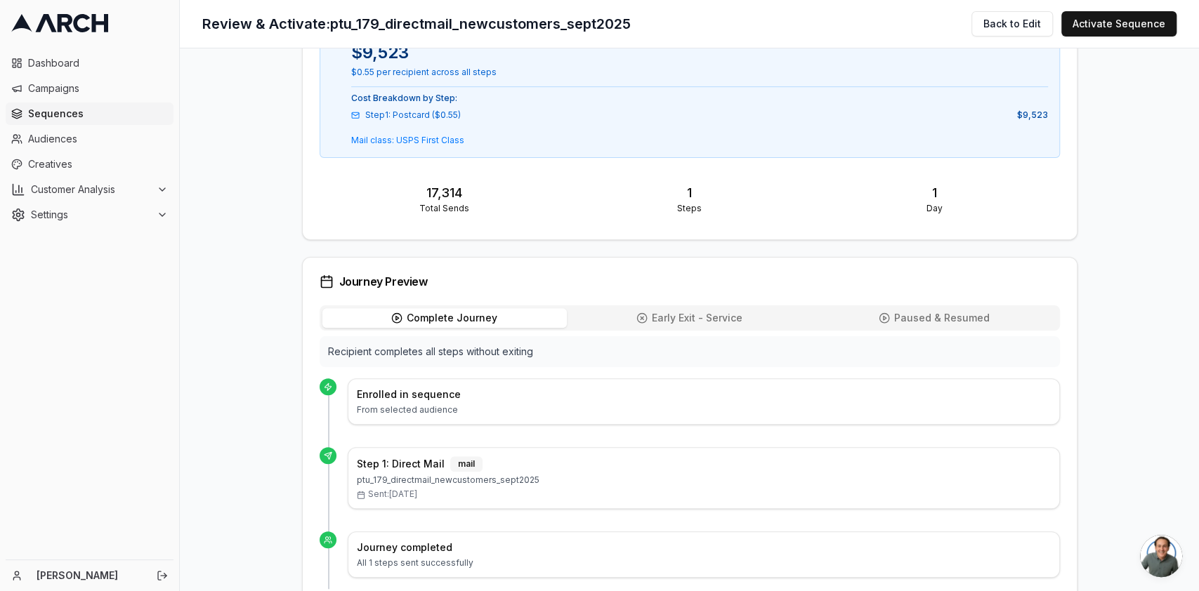
scroll to position [553, 0]
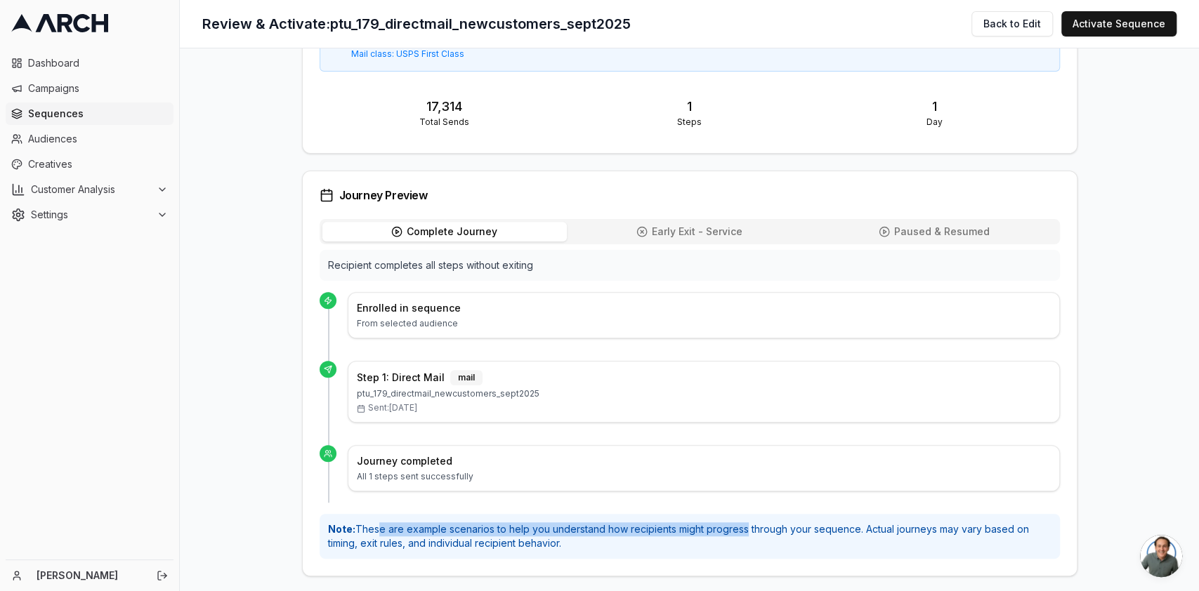
drag, startPoint x: 375, startPoint y: 522, endPoint x: 743, endPoint y: 535, distance: 368.3
click at [742, 535] on p "Note: These are example scenarios to help you understand how recipients might p…" at bounding box center [689, 537] width 723 height 28
click at [757, 534] on p "Note: These are example scenarios to help you understand how recipients might p…" at bounding box center [689, 537] width 723 height 28
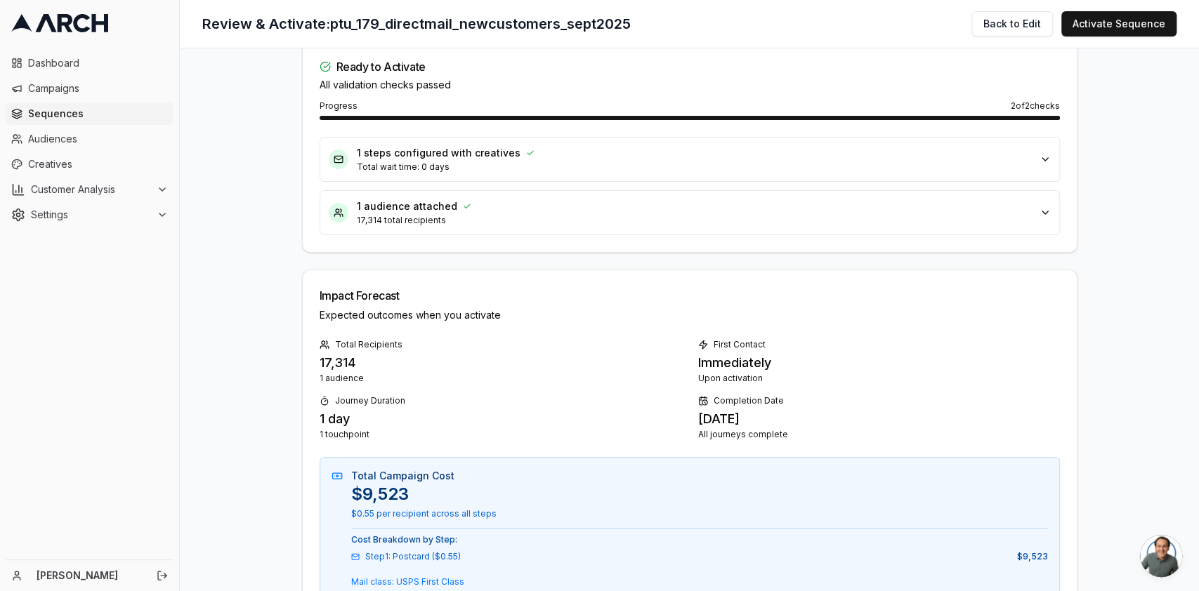
scroll to position [0, 0]
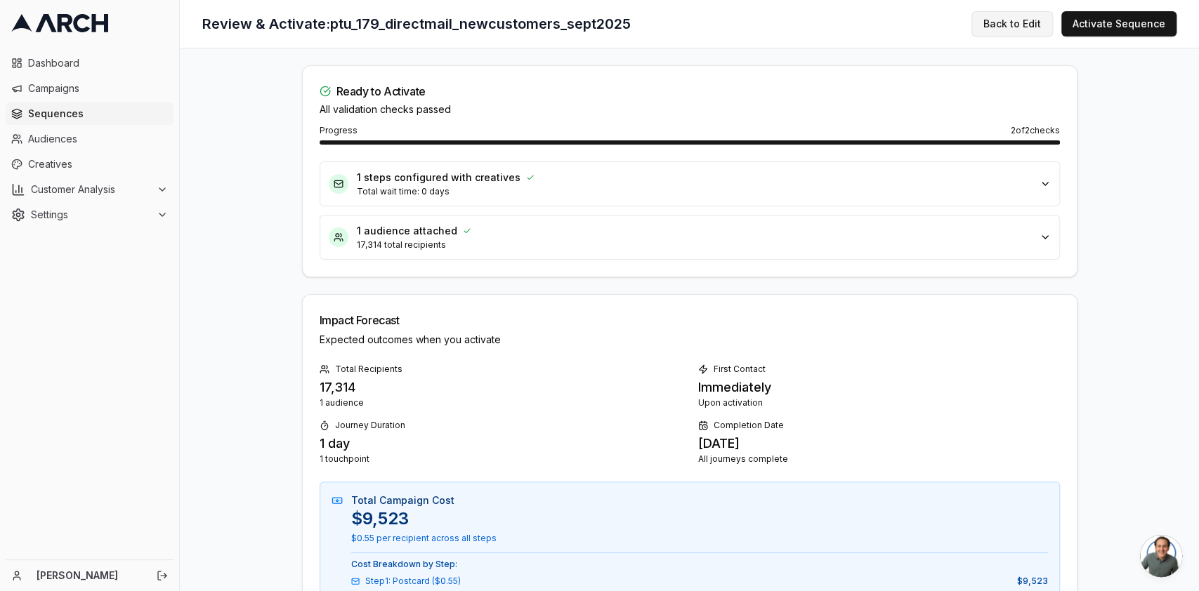
click at [1016, 21] on button "Back to Edit" at bounding box center [1011, 23] width 81 height 25
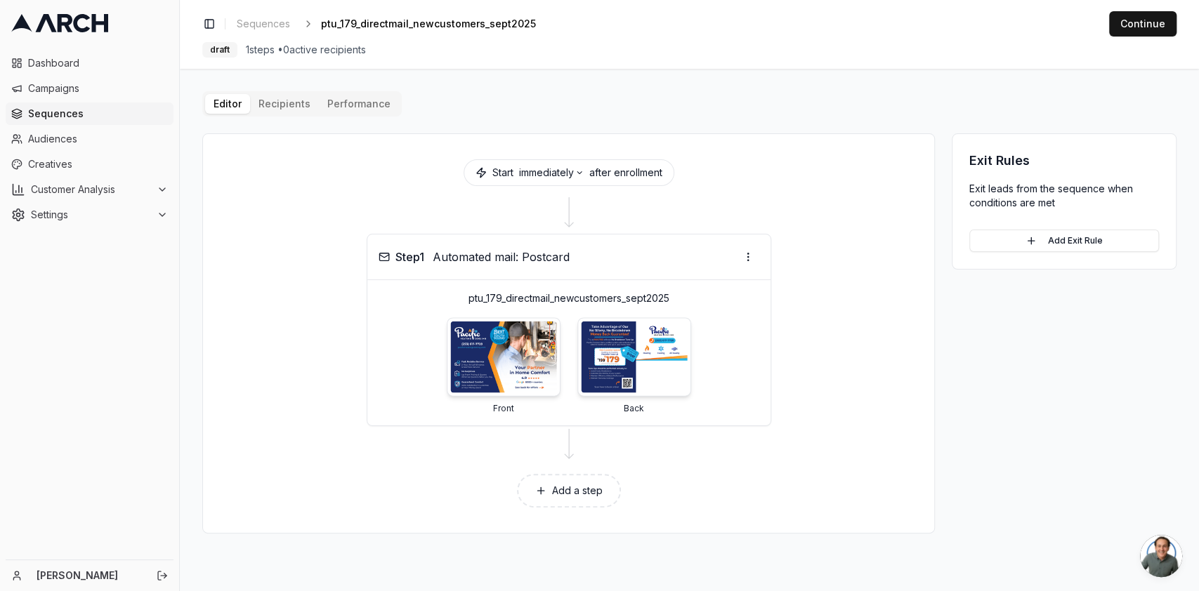
click at [648, 355] on img at bounding box center [634, 358] width 106 height 72
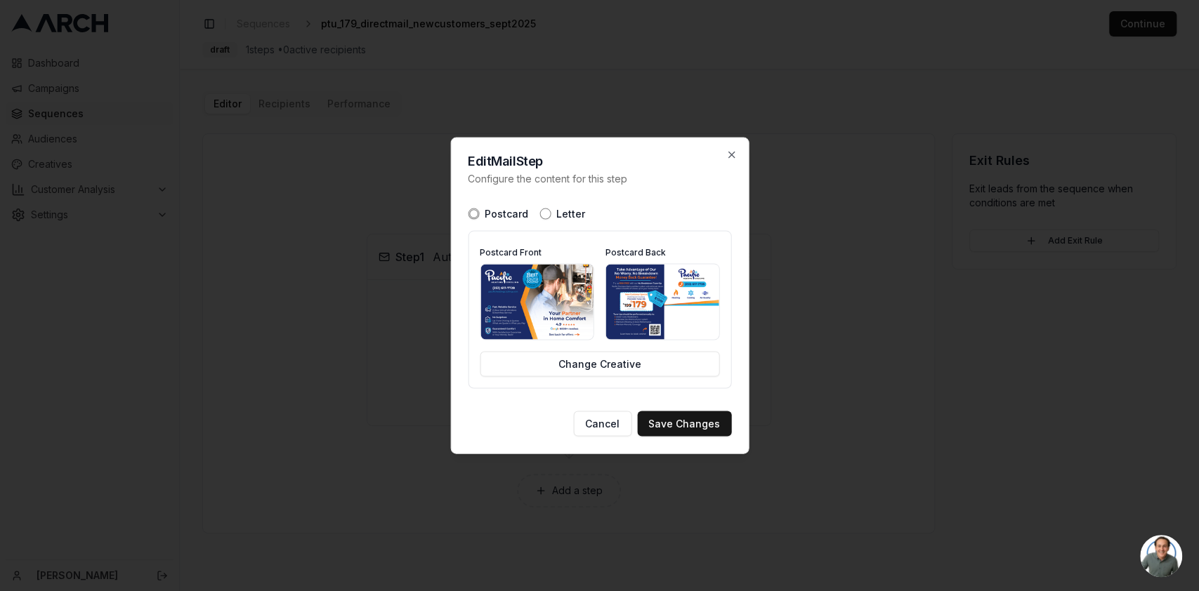
click at [663, 305] on img at bounding box center [662, 302] width 113 height 75
click at [515, 271] on img at bounding box center [536, 302] width 113 height 75
click at [599, 417] on button "Cancel" at bounding box center [602, 424] width 58 height 25
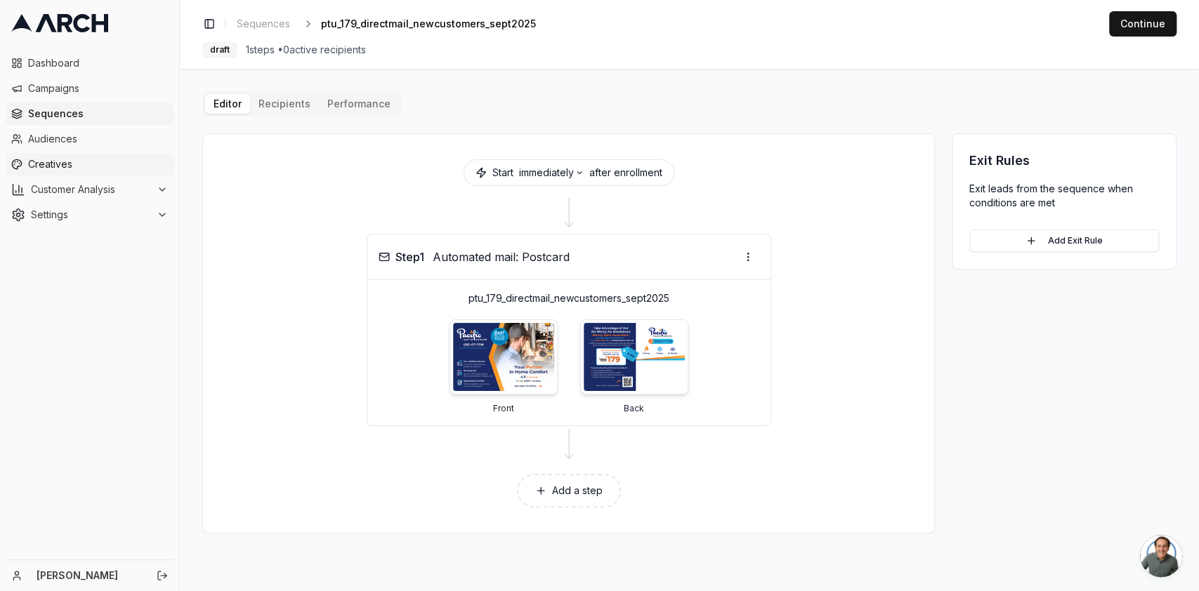
click at [119, 165] on span "Creatives" at bounding box center [98, 164] width 140 height 14
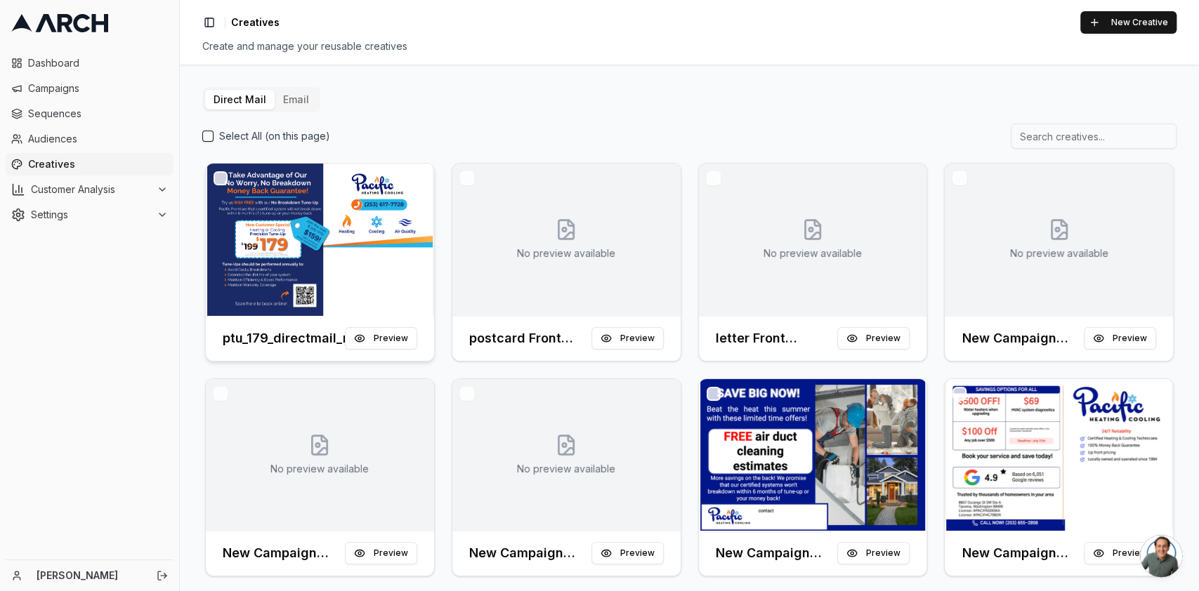
click at [335, 240] on img at bounding box center [320, 240] width 228 height 152
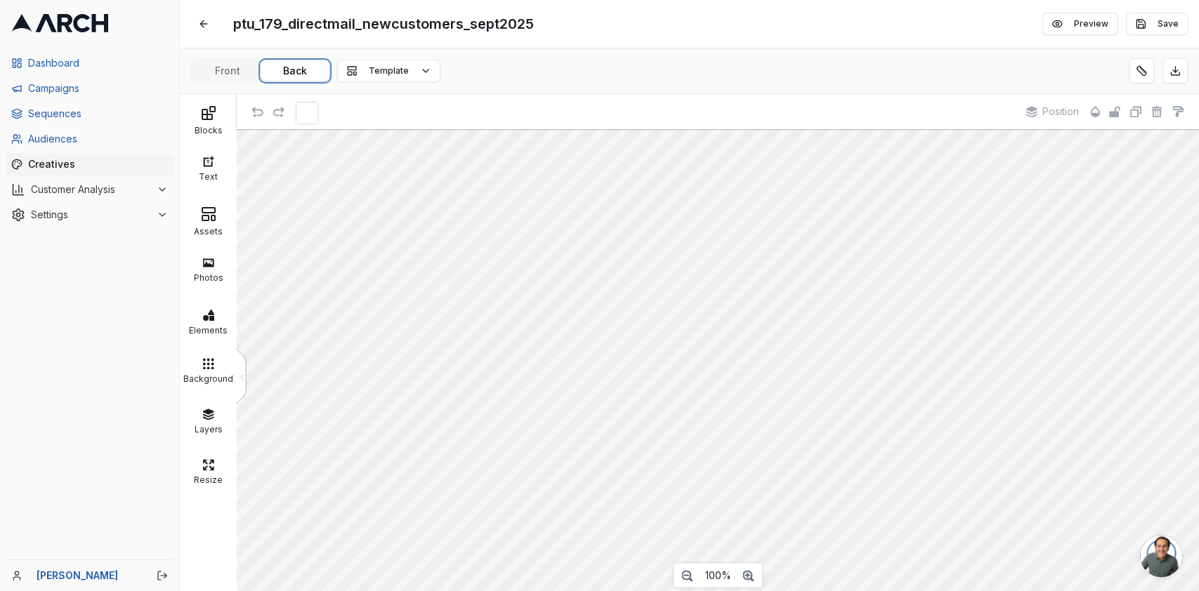
click at [309, 67] on button "Back" at bounding box center [294, 71] width 67 height 20
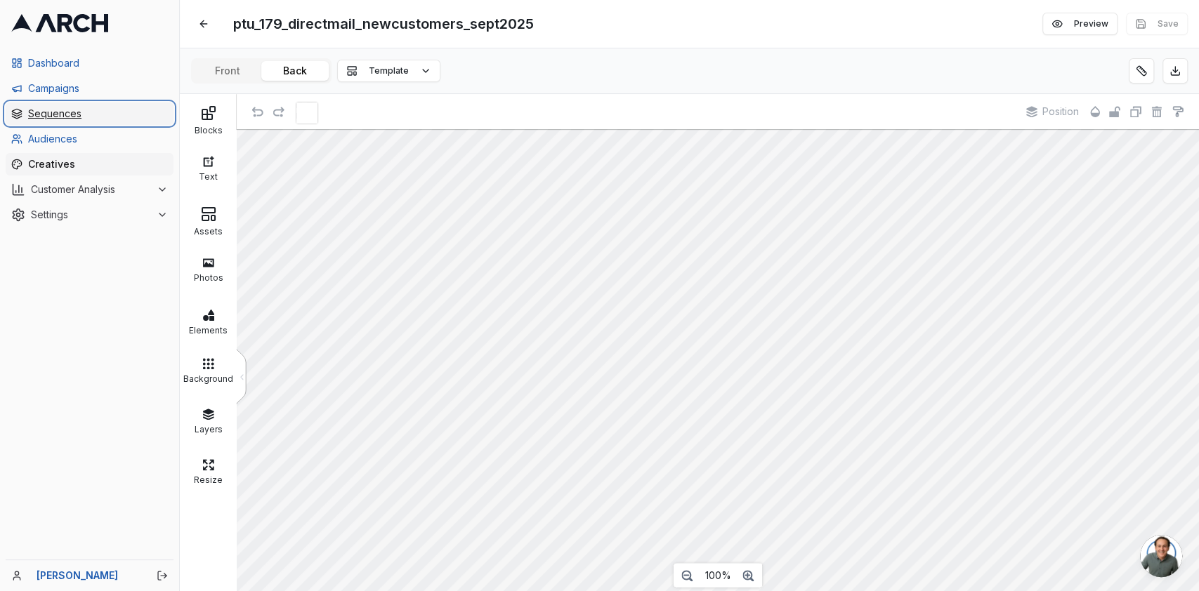
click at [76, 112] on span "Sequences" at bounding box center [98, 114] width 140 height 14
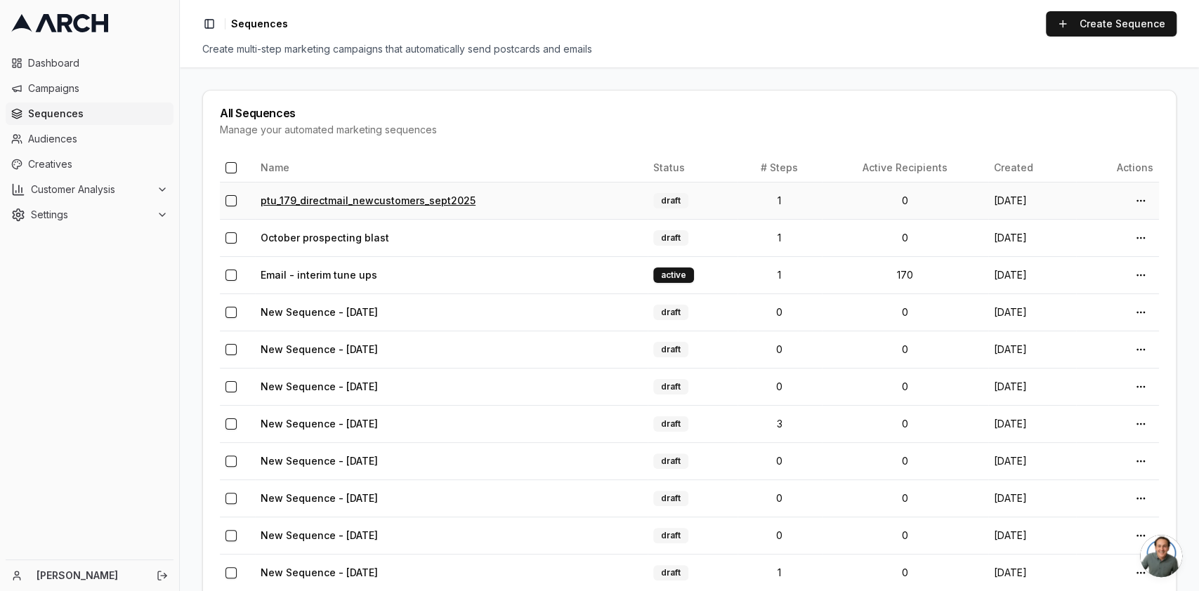
click at [424, 197] on link "ptu_179_directmail_newcustomers_sept2025" at bounding box center [368, 201] width 215 height 12
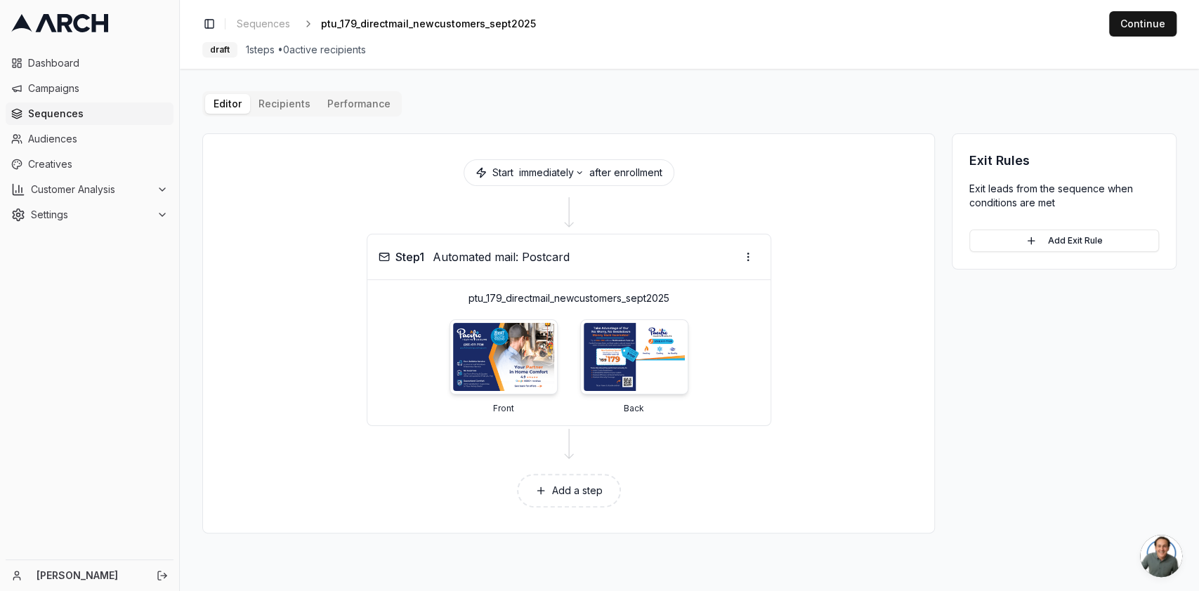
click at [265, 104] on div "Editor Recipients Performance Start immediately after enrollment Step 1 Automat…" at bounding box center [689, 312] width 974 height 442
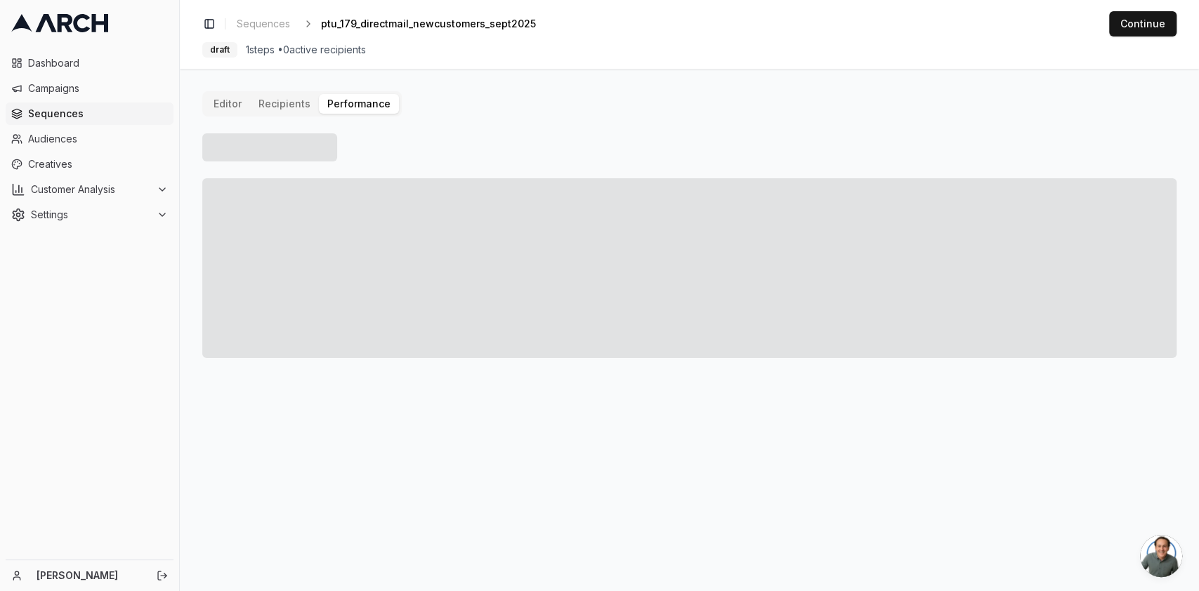
click at [372, 104] on button "Performance" at bounding box center [359, 104] width 80 height 20
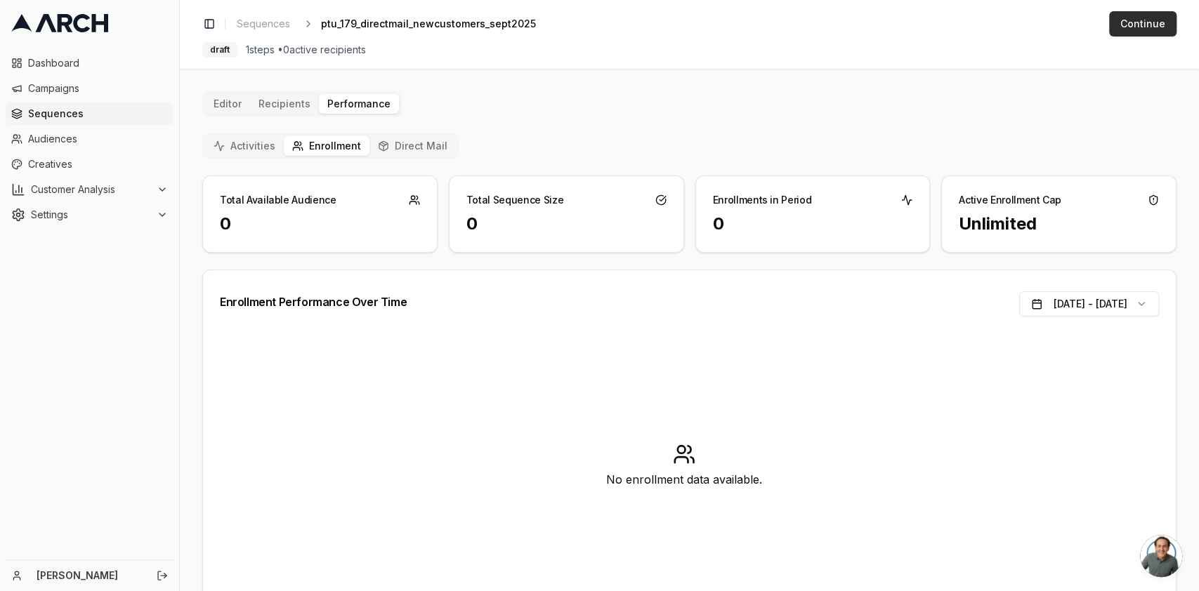
click at [1140, 18] on button "Continue" at bounding box center [1142, 23] width 67 height 25
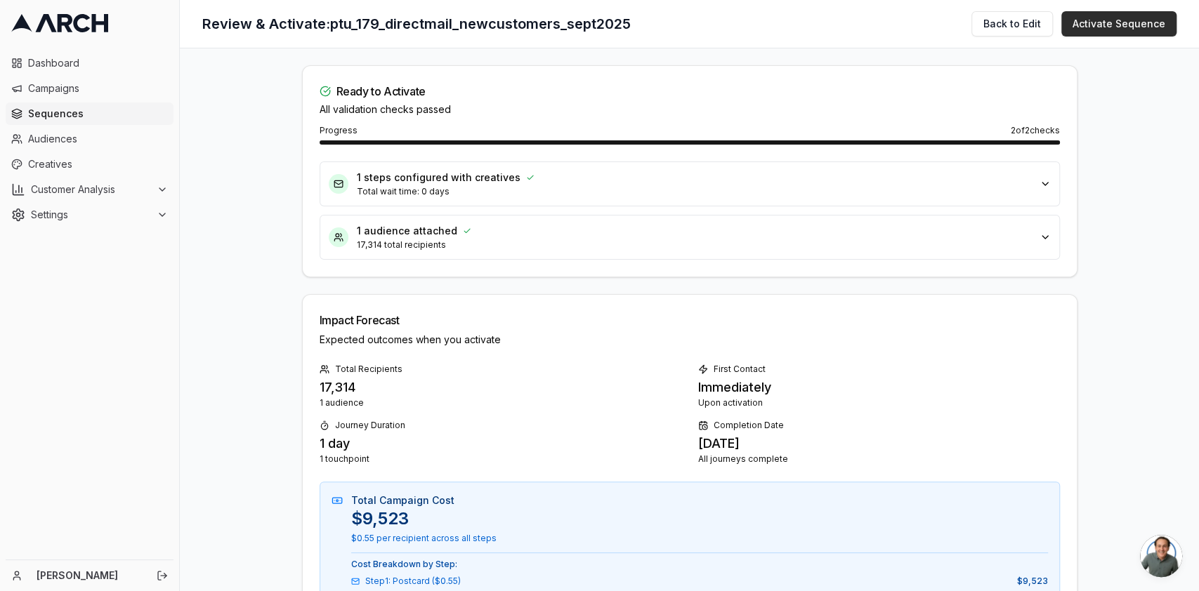
click at [1157, 12] on button "Activate Sequence" at bounding box center [1118, 23] width 115 height 25
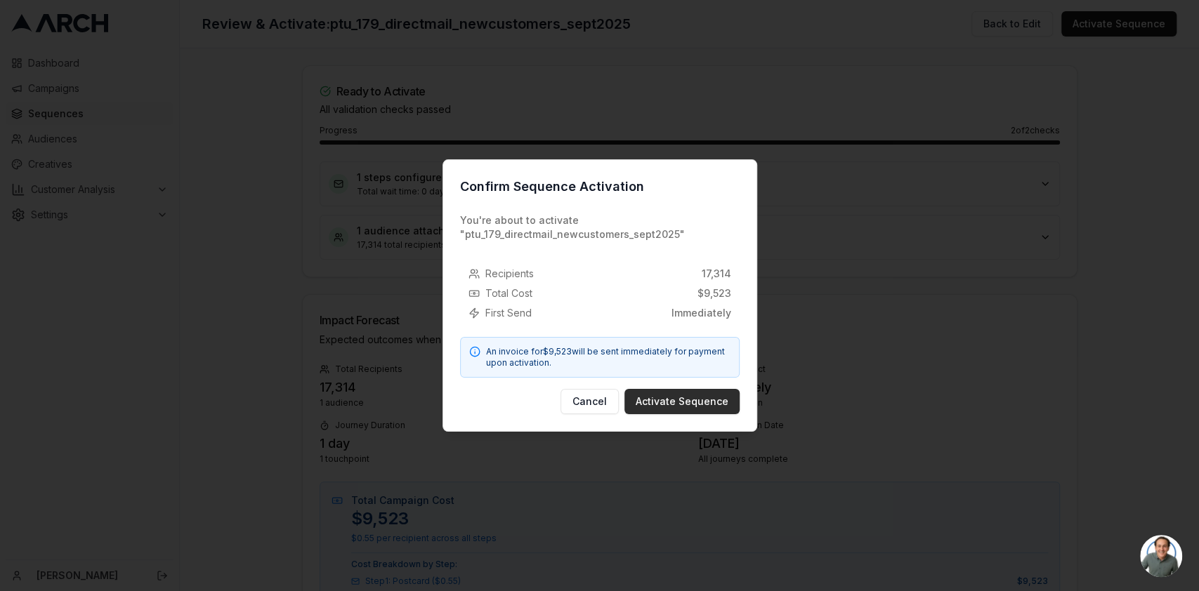
click at [685, 402] on button "Activate Sequence" at bounding box center [681, 401] width 115 height 25
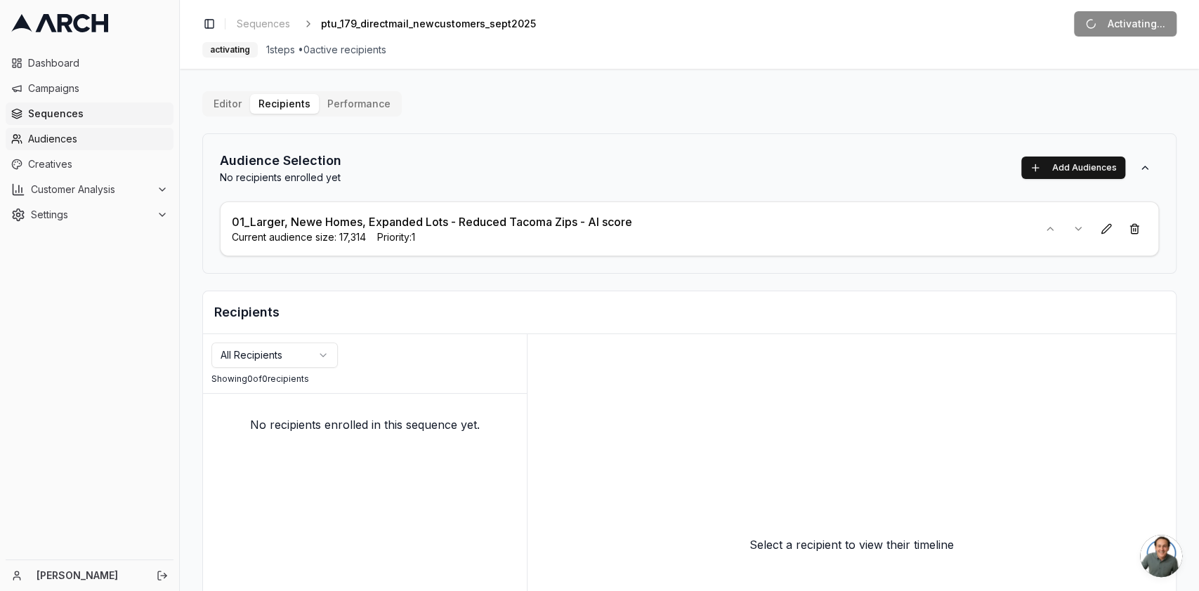
click at [98, 133] on span "Audiences" at bounding box center [98, 139] width 140 height 14
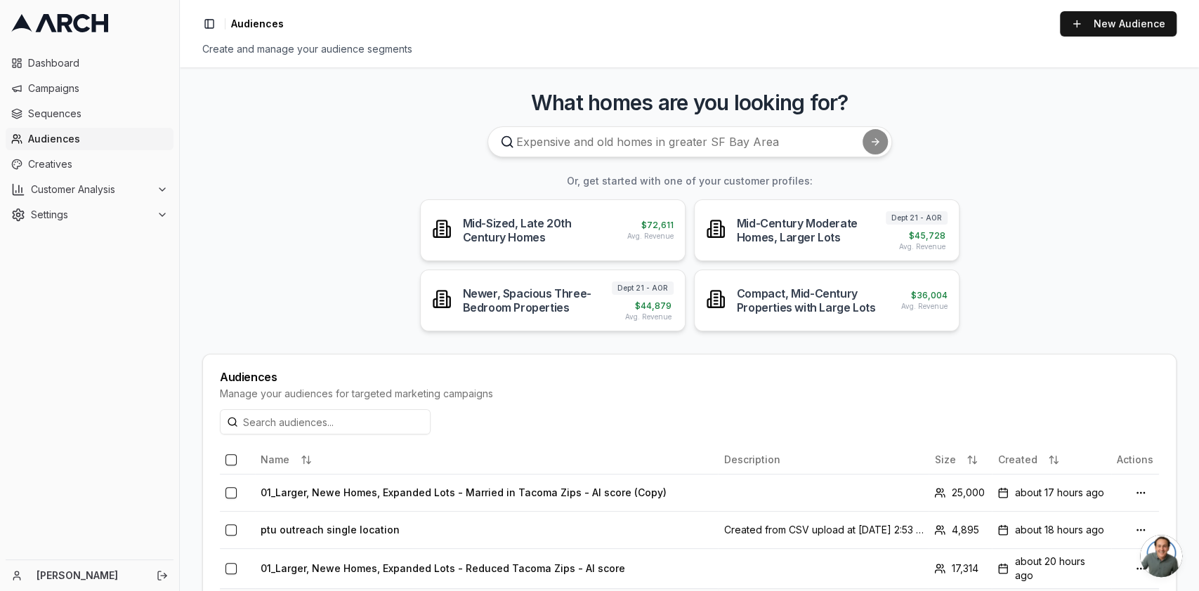
scroll to position [93, 0]
